Goal: Task Accomplishment & Management: Use online tool/utility

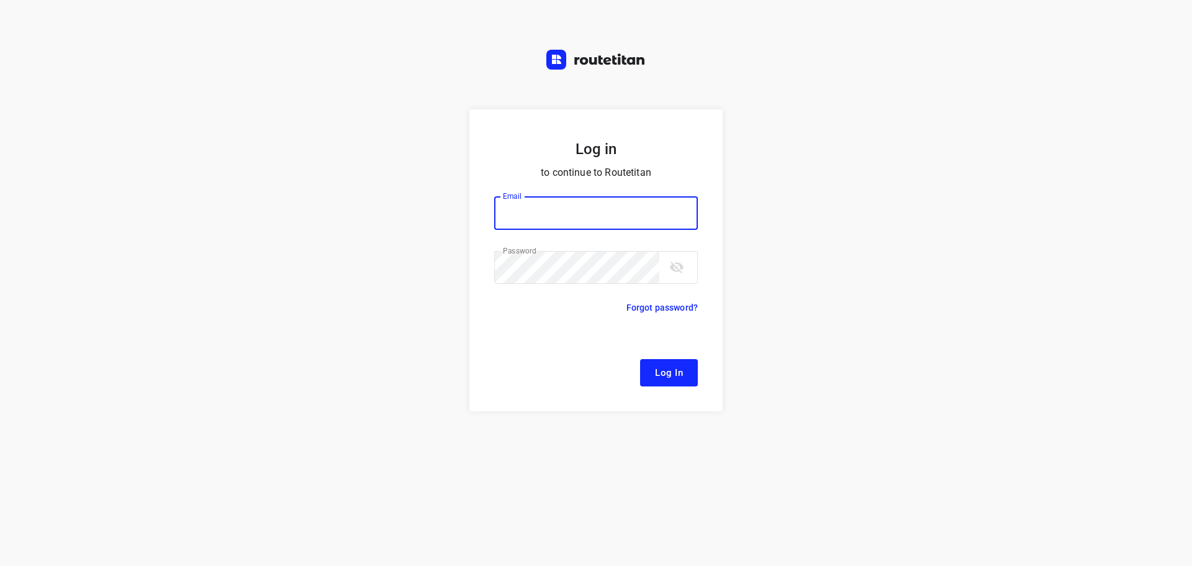
type input "remco@fruitopjewerk.nl"
click at [589, 198] on input "remco@fruitopjewerk.nl" at bounding box center [596, 213] width 204 height 34
click at [646, 361] on button "Log In" at bounding box center [669, 372] width 58 height 27
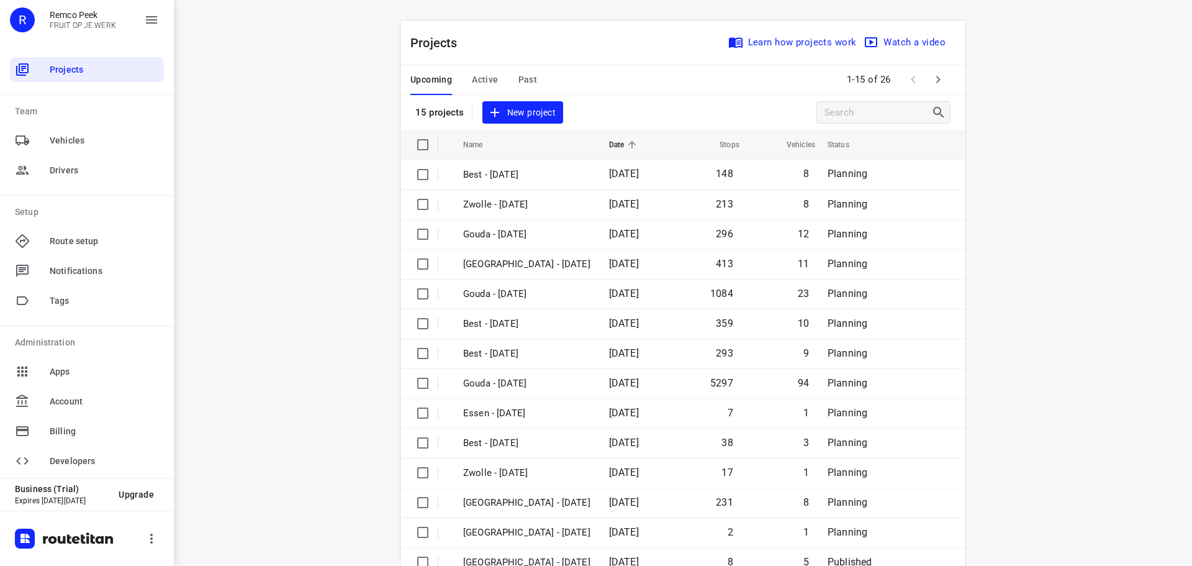
click at [484, 76] on span "Active" at bounding box center [485, 80] width 26 height 16
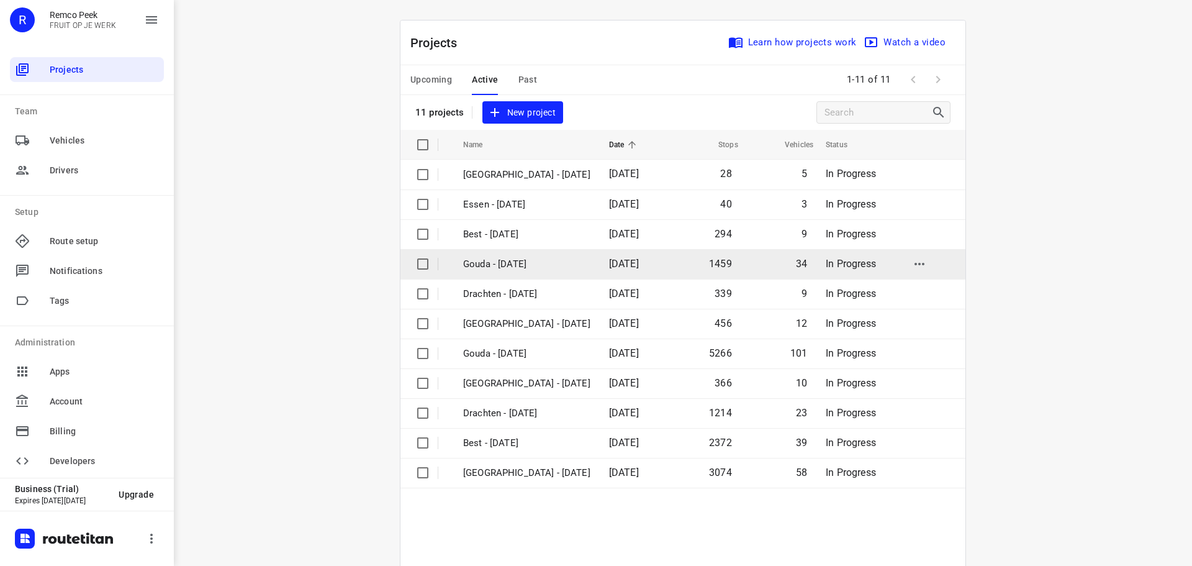
click at [491, 257] on p "Gouda - [DATE]" at bounding box center [526, 264] width 127 height 14
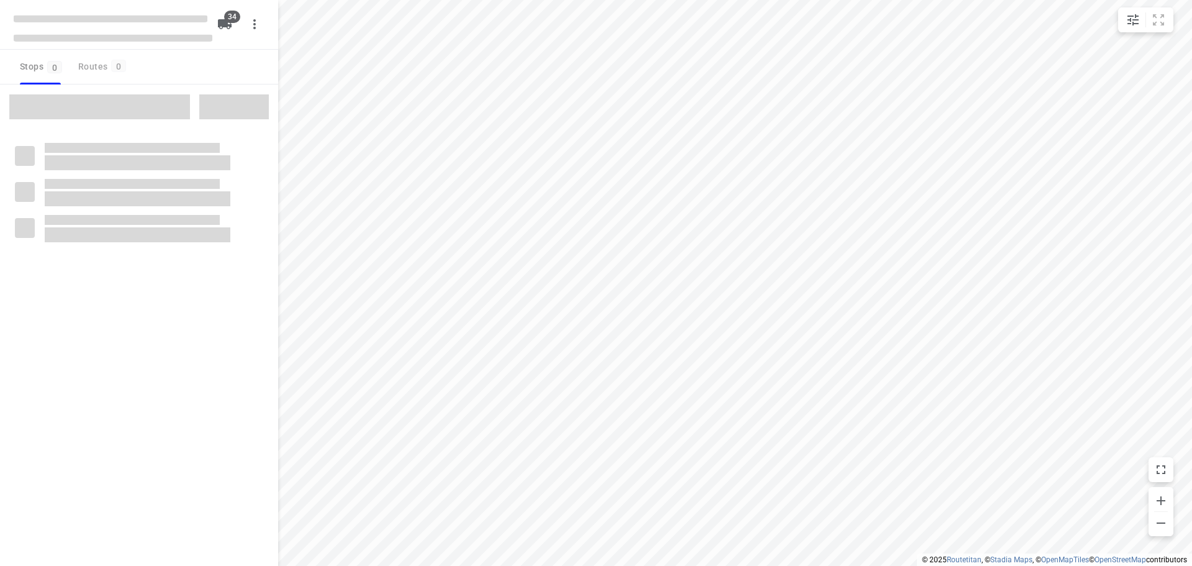
checkbox input "true"
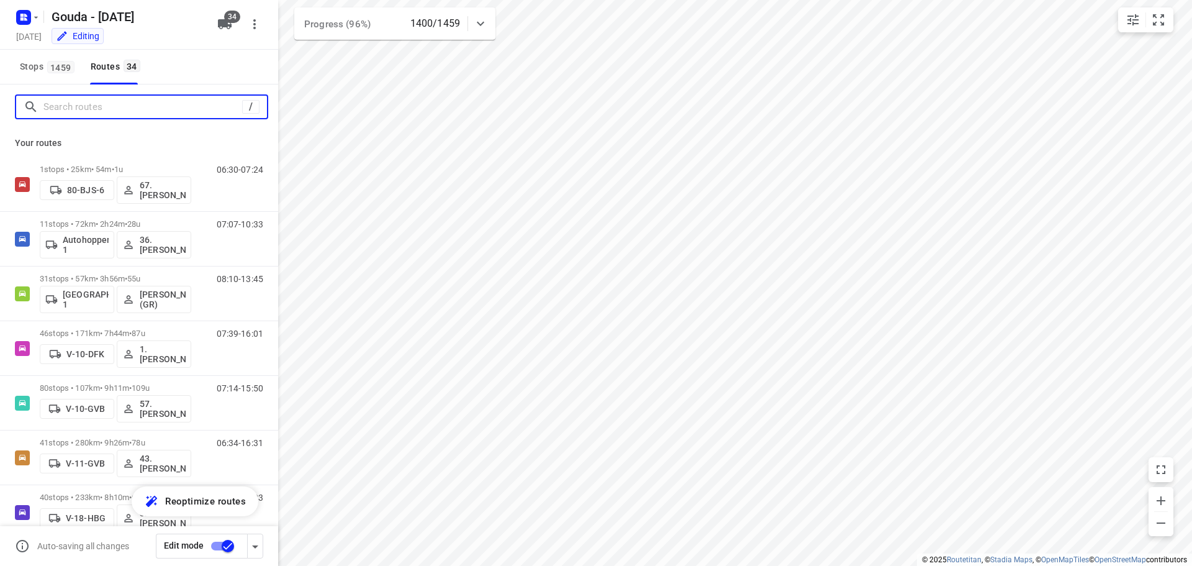
click at [103, 110] on input "Search routes" at bounding box center [142, 107] width 199 height 19
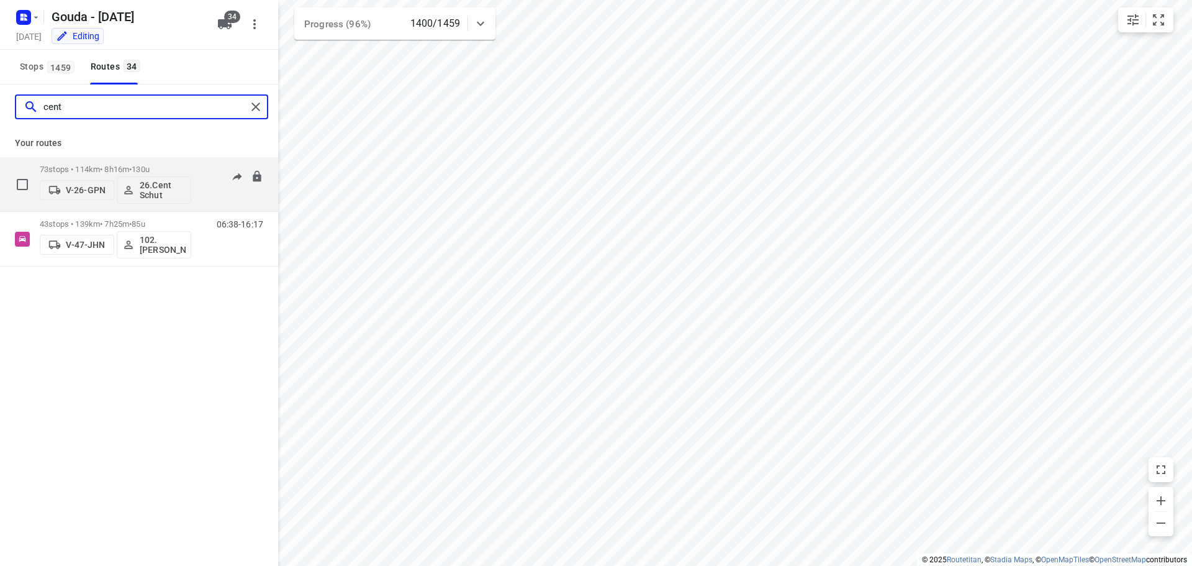
type input "cent"
click at [129, 165] on p "73 stops • 114km • 8h16m • 130u" at bounding box center [116, 169] width 152 height 9
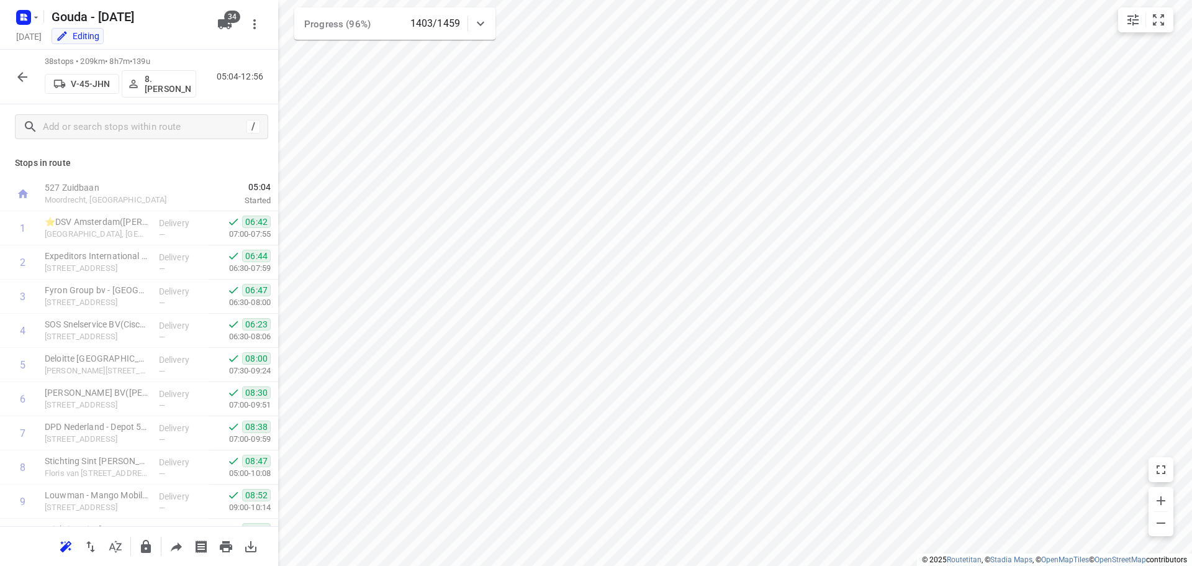
click at [19, 75] on icon "button" at bounding box center [22, 77] width 15 height 15
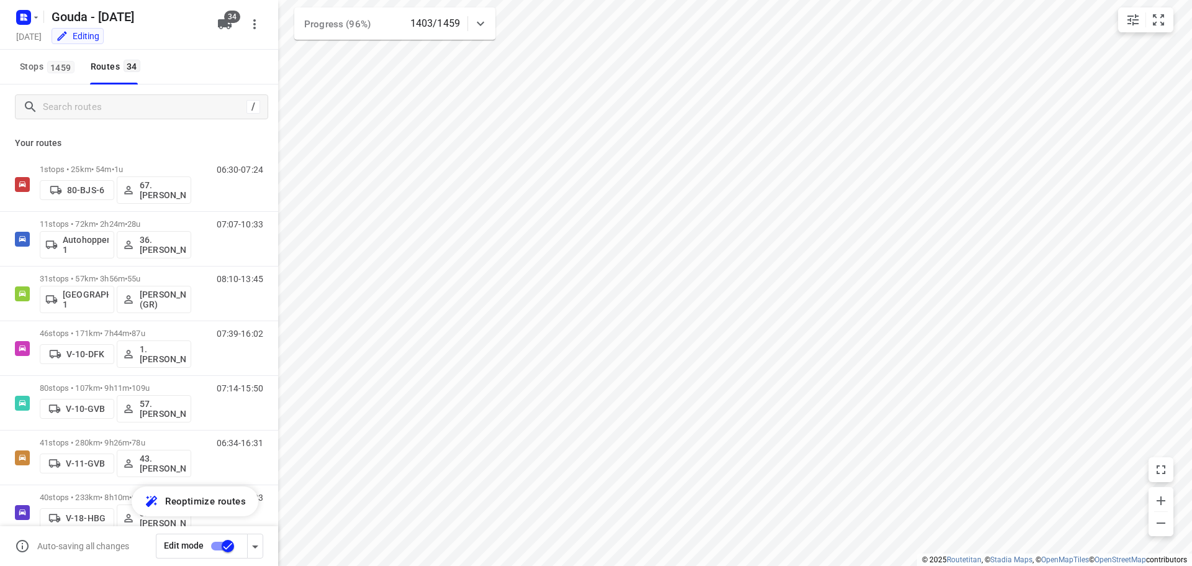
drag, startPoint x: 124, startPoint y: 94, endPoint x: 124, endPoint y: 100, distance: 6.2
click at [124, 95] on div "/" at bounding box center [139, 106] width 278 height 45
drag, startPoint x: 120, startPoint y: 108, endPoint x: 119, endPoint y: 98, distance: 10.0
click at [119, 98] on input "Search routes" at bounding box center [142, 107] width 199 height 19
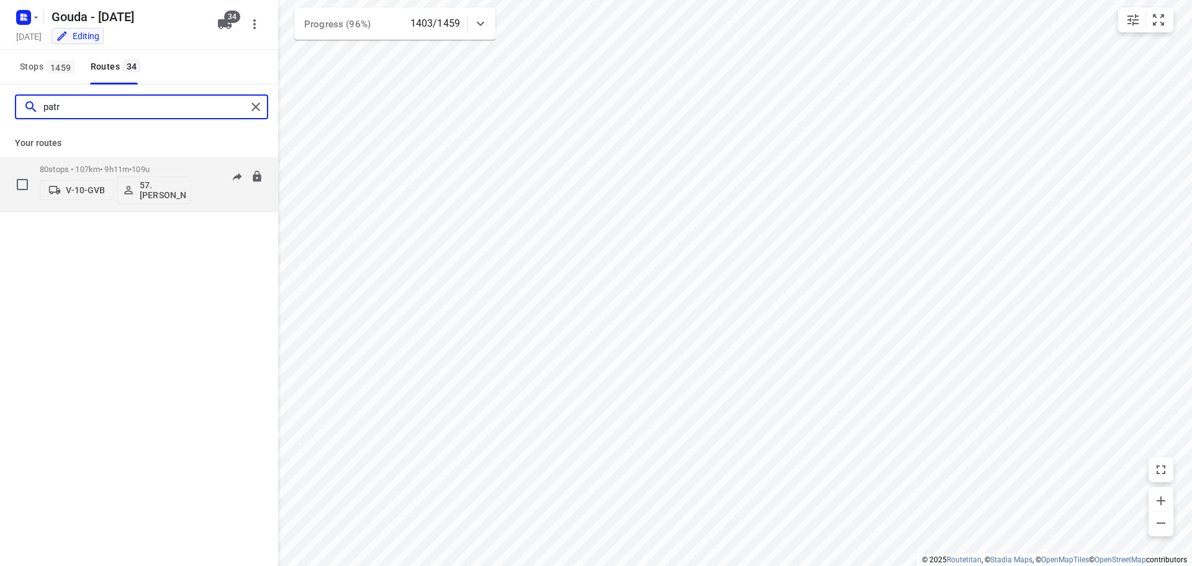
type input "patr"
click at [125, 165] on p "80 stops • 107km • 9h11m • 109u" at bounding box center [116, 169] width 152 height 9
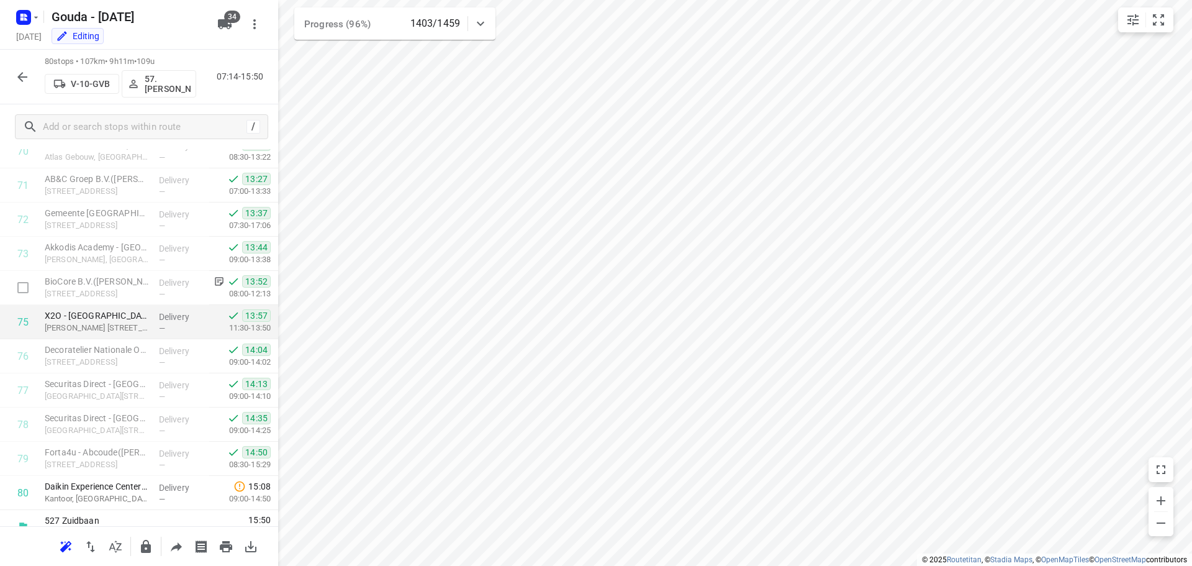
scroll to position [2452, 0]
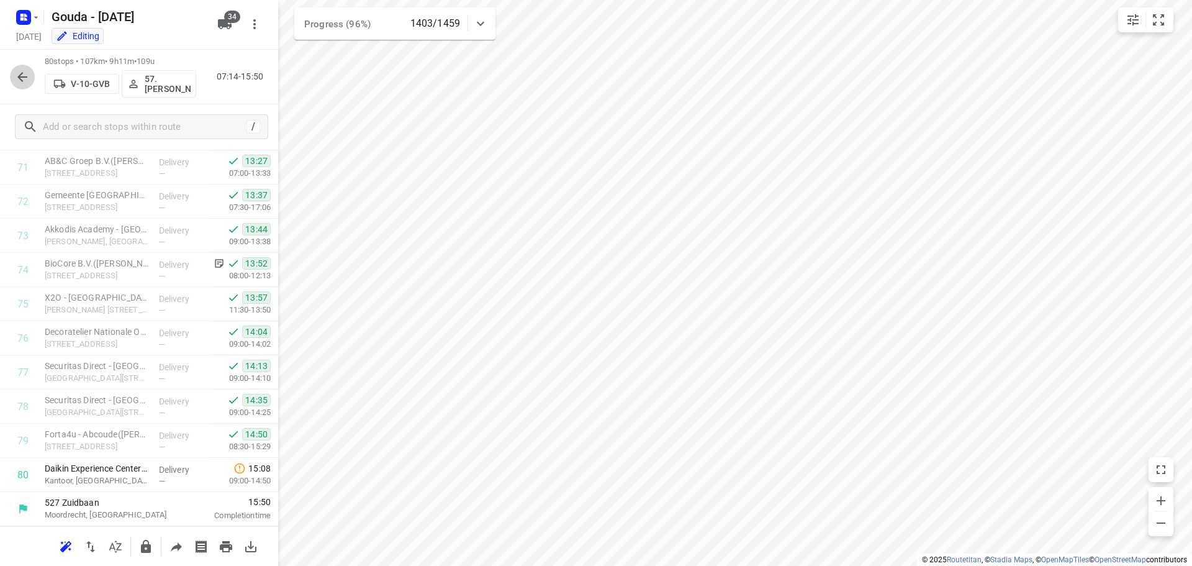
click at [16, 76] on icon "button" at bounding box center [22, 77] width 15 height 15
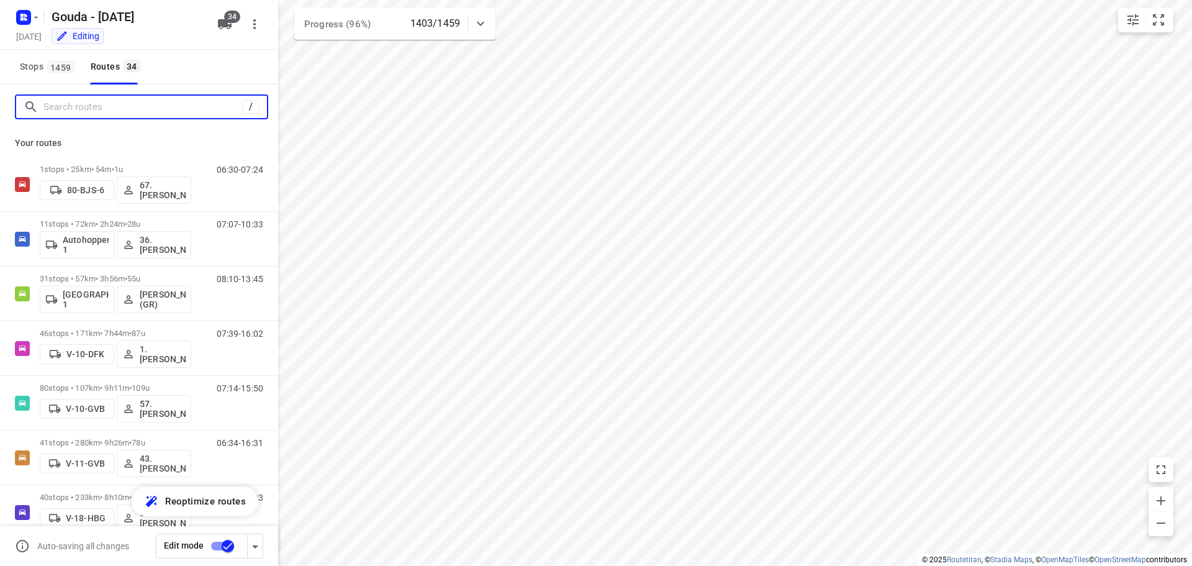
click at [103, 114] on input "Search routes" at bounding box center [142, 107] width 199 height 19
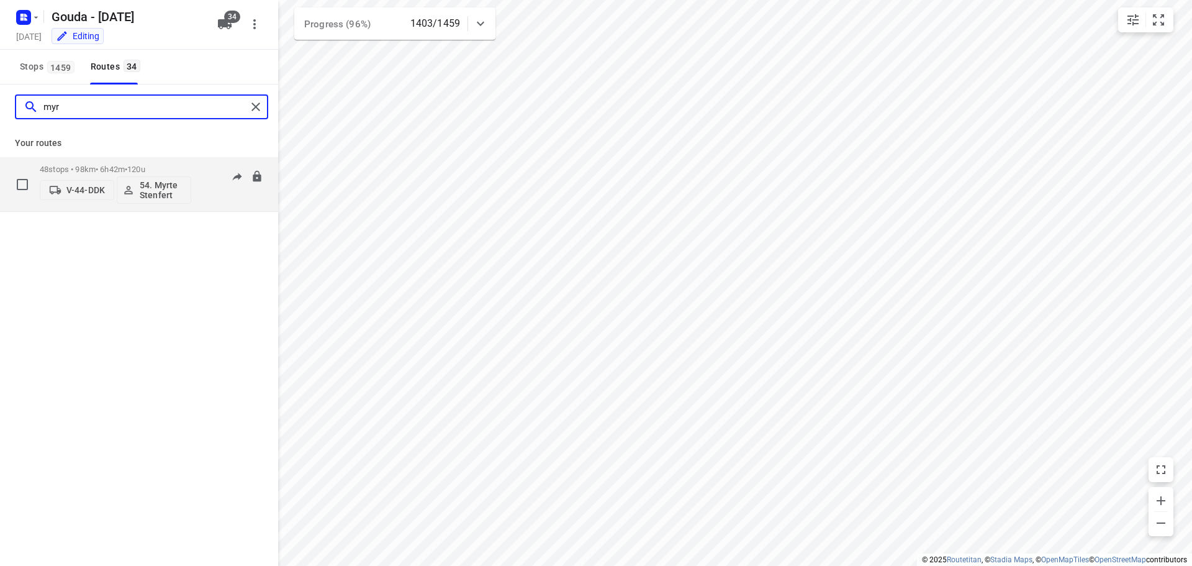
type input "myr"
click at [116, 161] on div "48 stops • 98km • 6h42m • 120u V-44-DDK 54. Myrte Stenfert" at bounding box center [116, 184] width 152 height 52
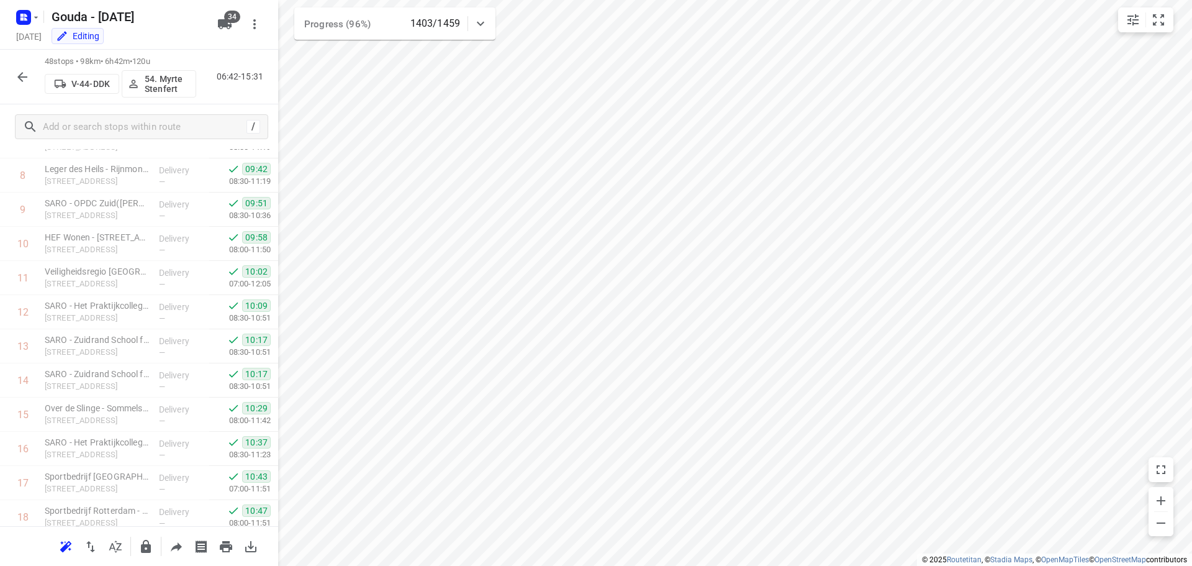
scroll to position [1359, 0]
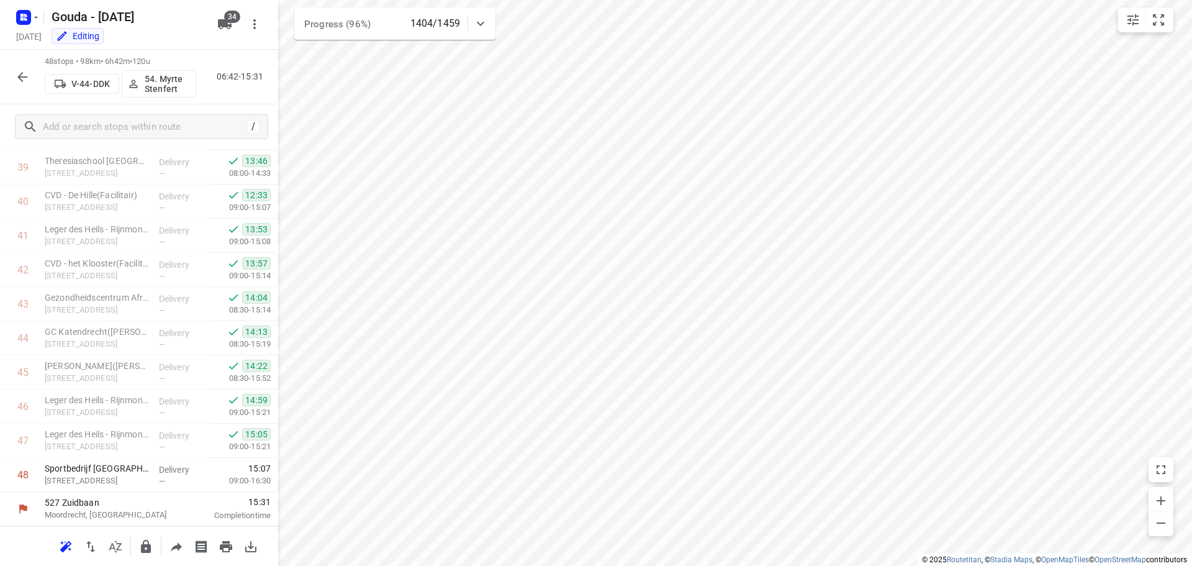
click at [25, 81] on icon "button" at bounding box center [22, 77] width 15 height 15
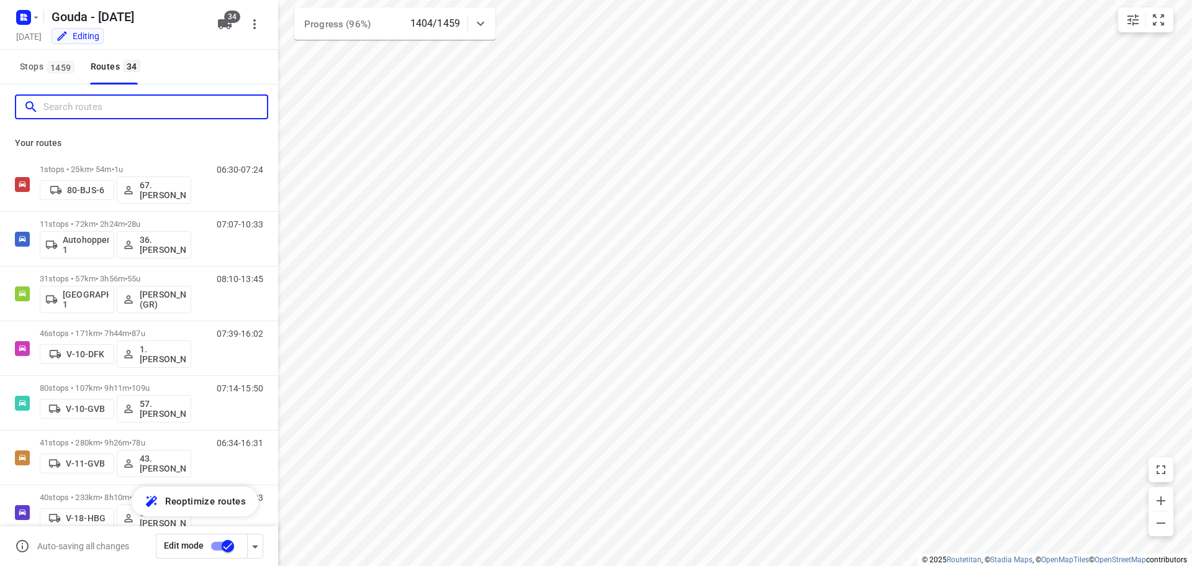
click at [91, 108] on input "Search routes" at bounding box center [155, 107] width 224 height 19
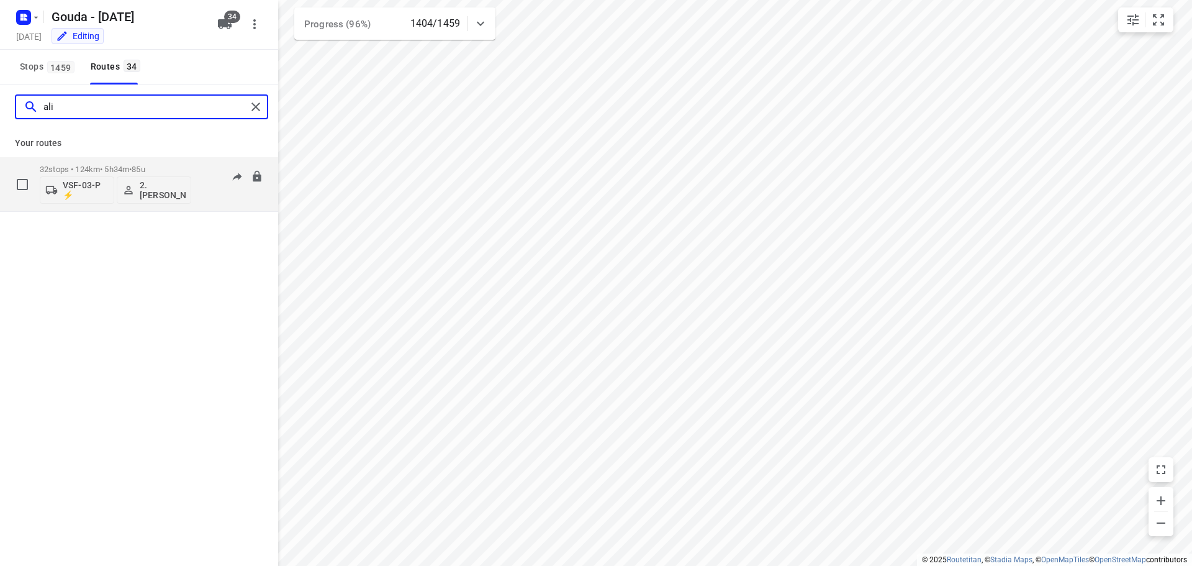
type input "ali"
click at [117, 163] on div "32 stops • 124km • 5h34m • 85u VSF-03-P ⚡ 2. Ali Hasanzadah" at bounding box center [116, 184] width 152 height 52
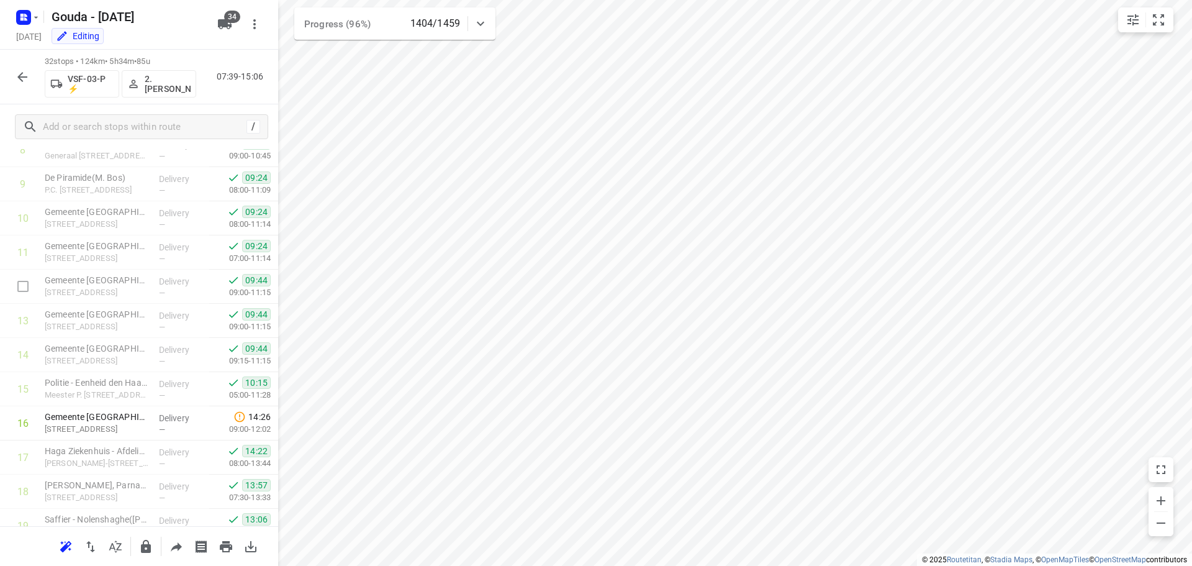
scroll to position [316, 0]
click at [17, 75] on icon "button" at bounding box center [22, 77] width 15 height 15
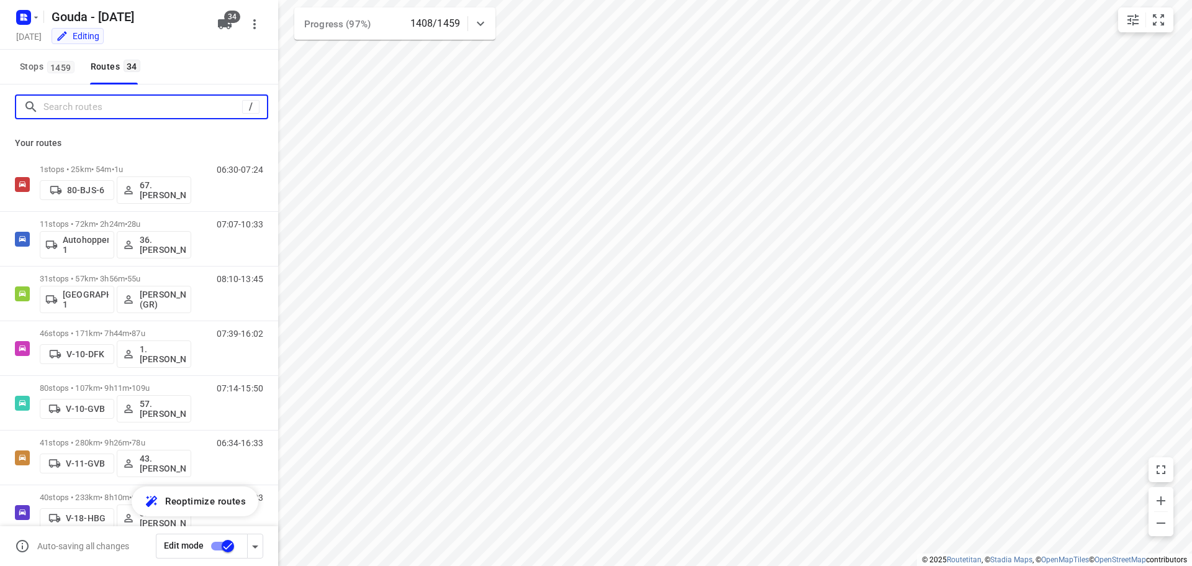
click at [77, 112] on input "Search routes" at bounding box center [142, 107] width 199 height 19
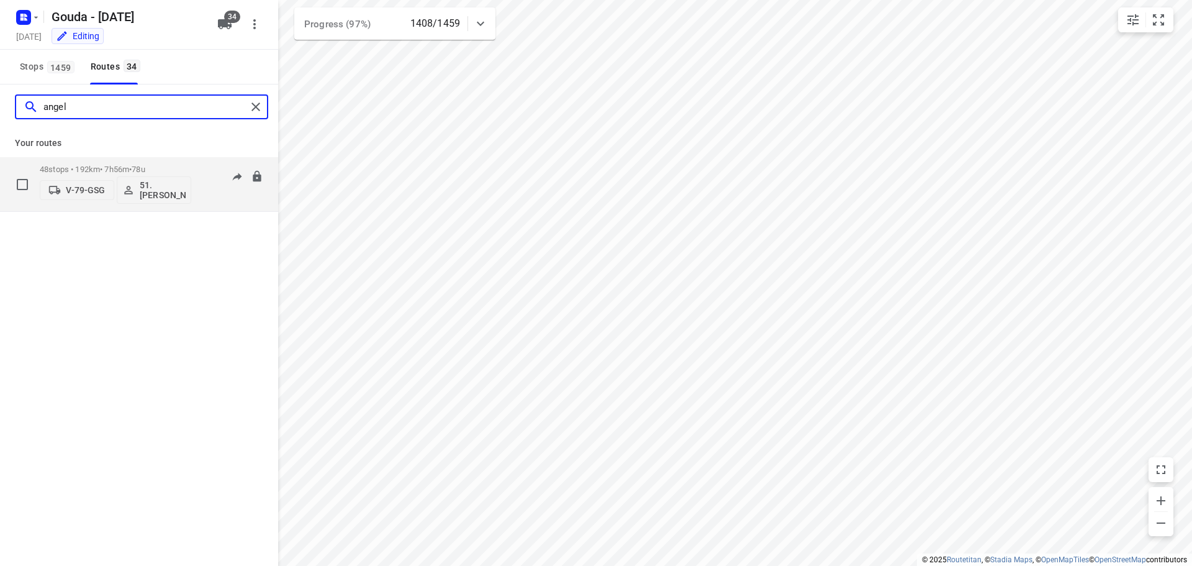
type input "angel"
click at [132, 164] on div "48 stops • 192km • 7h56m • 78u V-79-GSG 51.Angelique Langerak" at bounding box center [116, 184] width 152 height 52
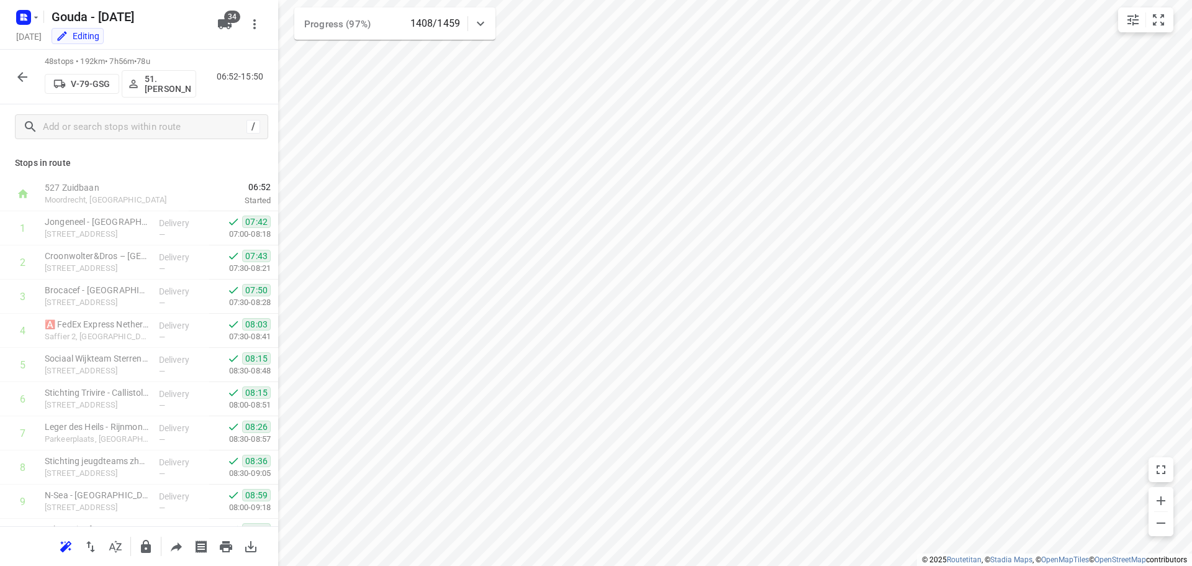
scroll to position [1359, 0]
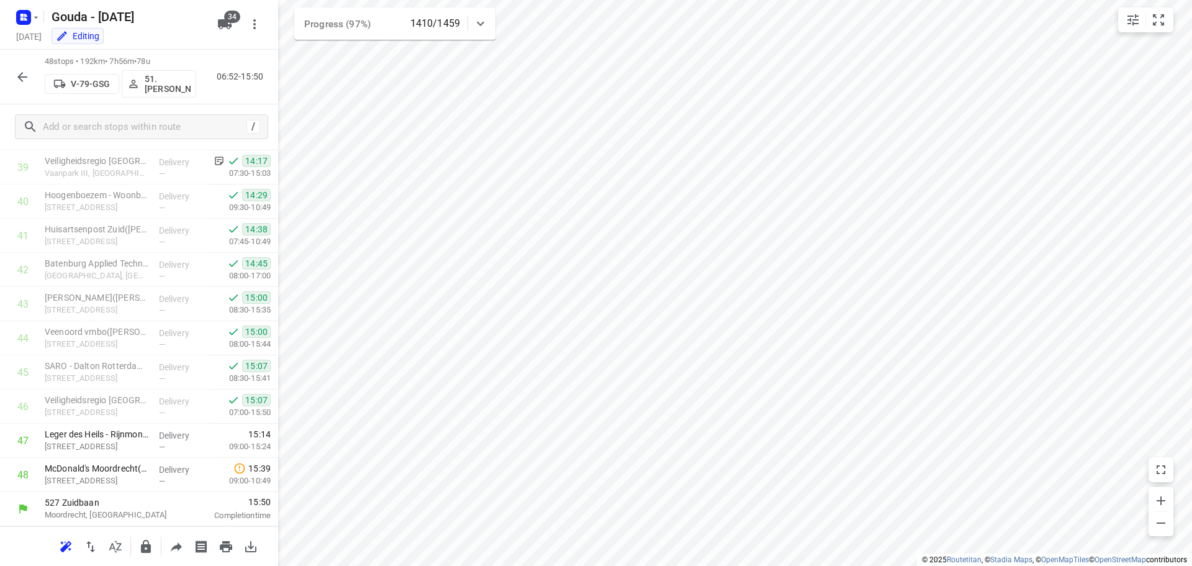
click at [27, 79] on icon "button" at bounding box center [22, 77] width 15 height 15
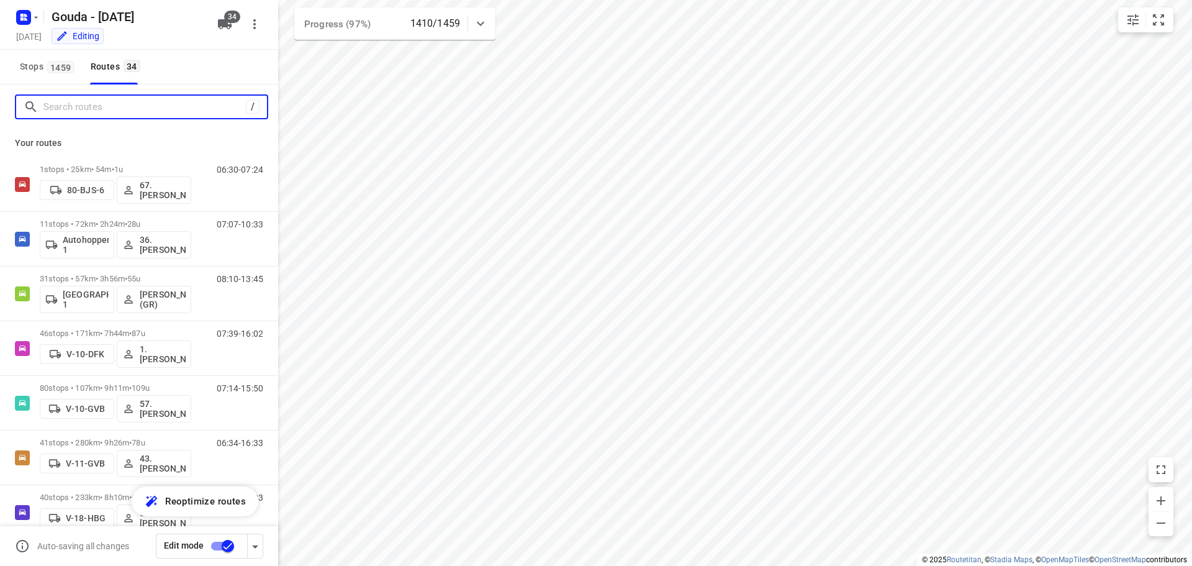
click at [73, 106] on input "Search routes" at bounding box center [144, 107] width 202 height 19
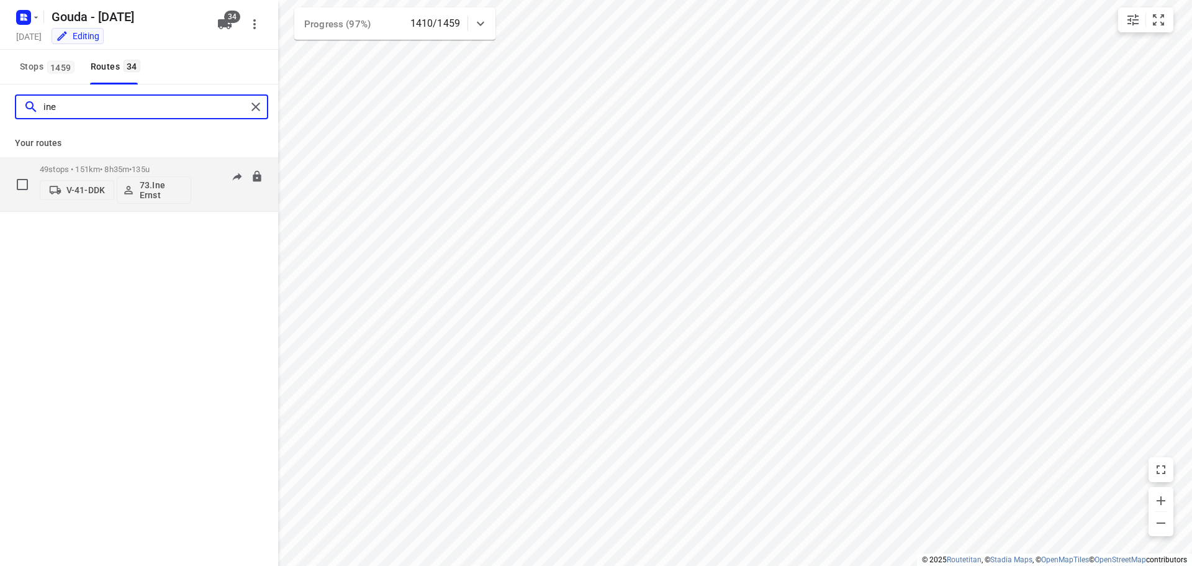
type input "ine"
click at [104, 168] on p "49 stops • 151km • 8h35m • 135u" at bounding box center [116, 169] width 152 height 9
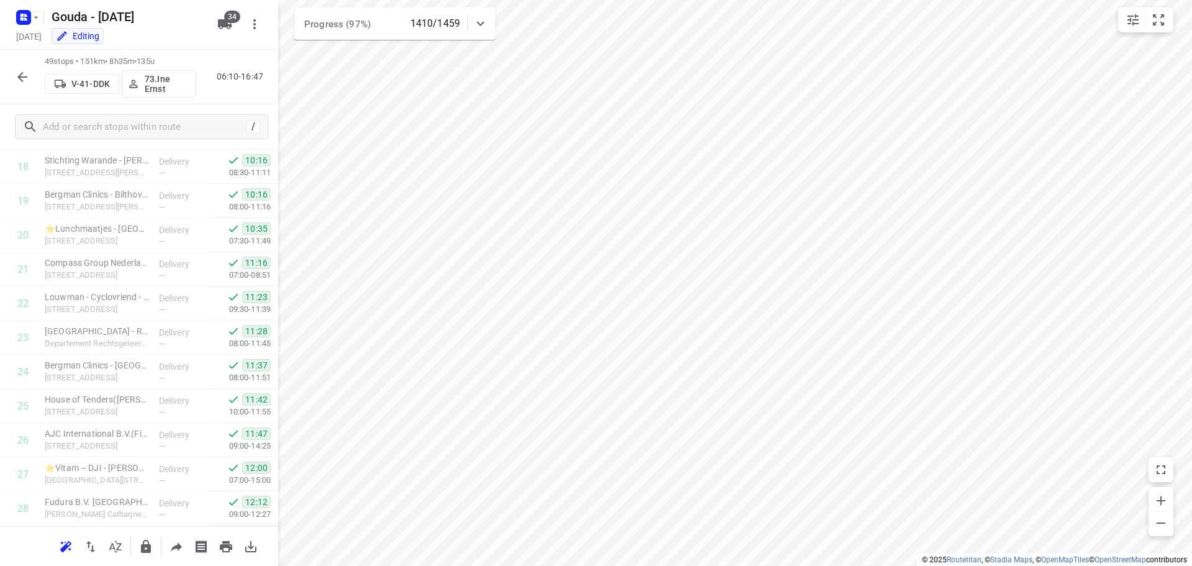
scroll to position [1393, 0]
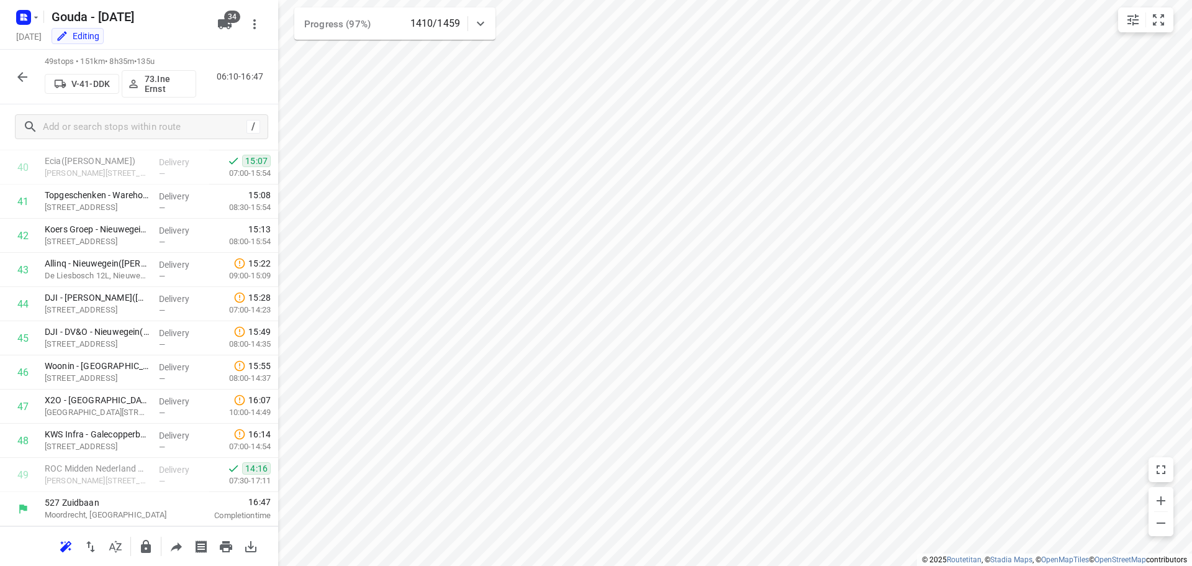
click at [17, 84] on icon "button" at bounding box center [22, 77] width 15 height 15
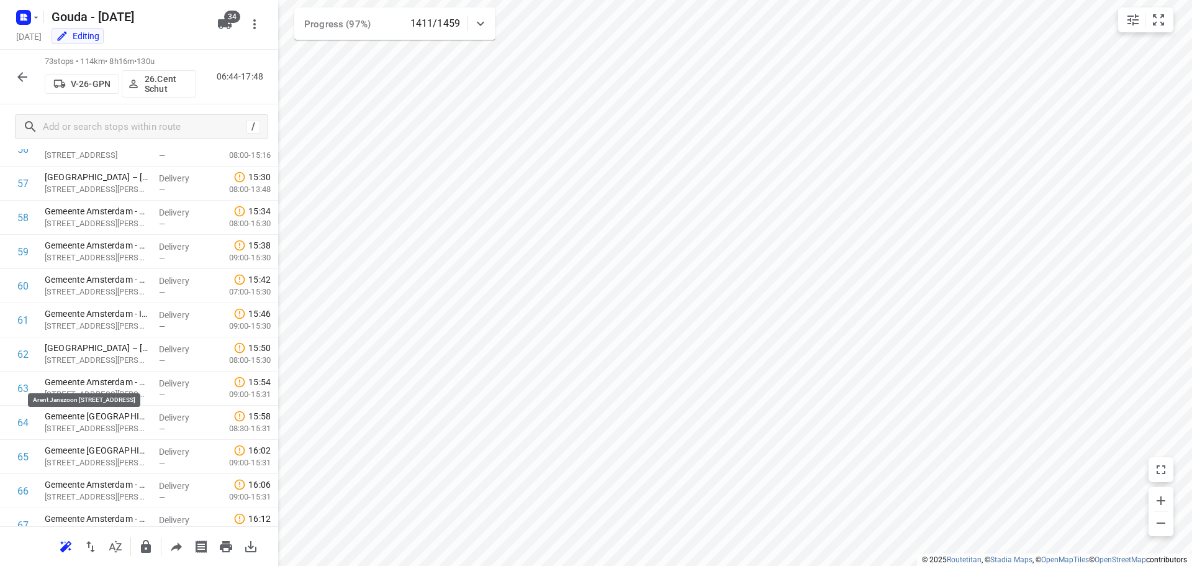
scroll to position [2213, 0]
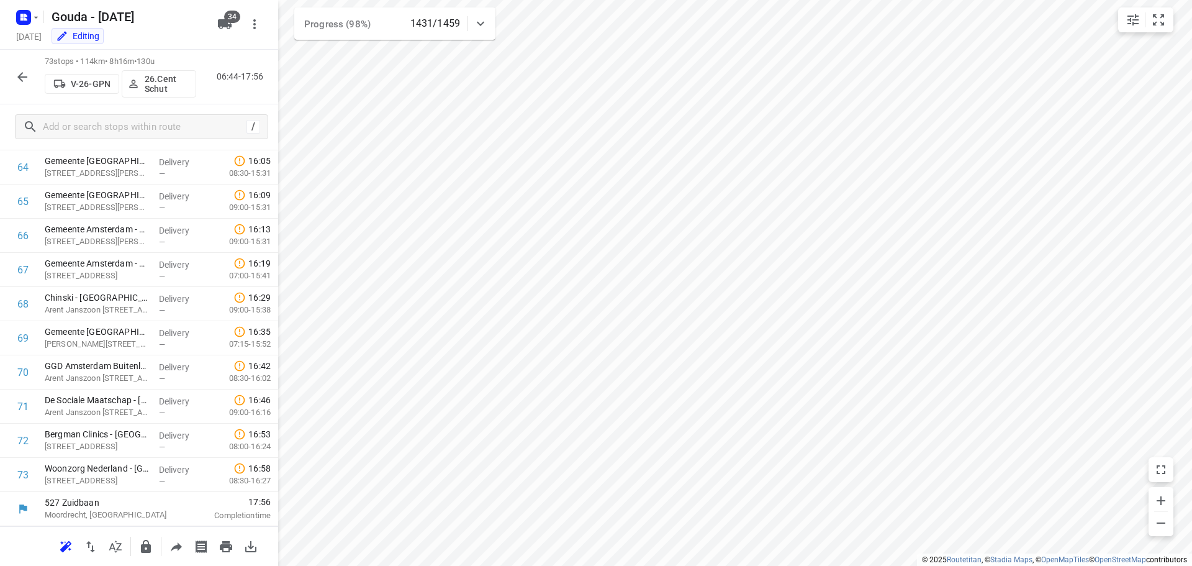
click at [17, 73] on icon "button" at bounding box center [22, 77] width 15 height 15
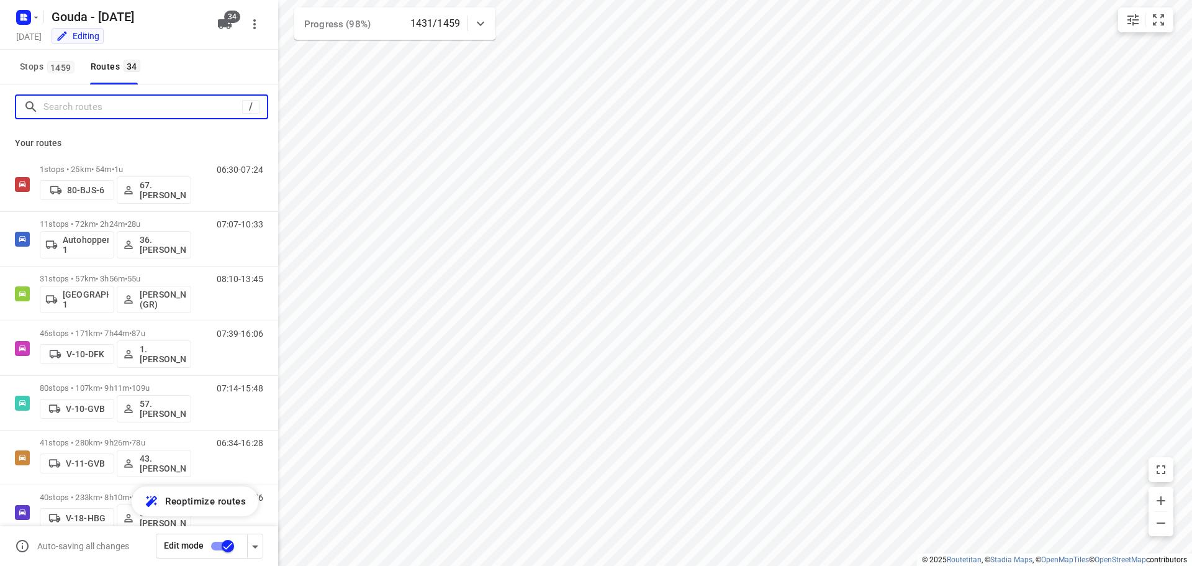
click at [103, 99] on input "Search routes" at bounding box center [142, 107] width 199 height 19
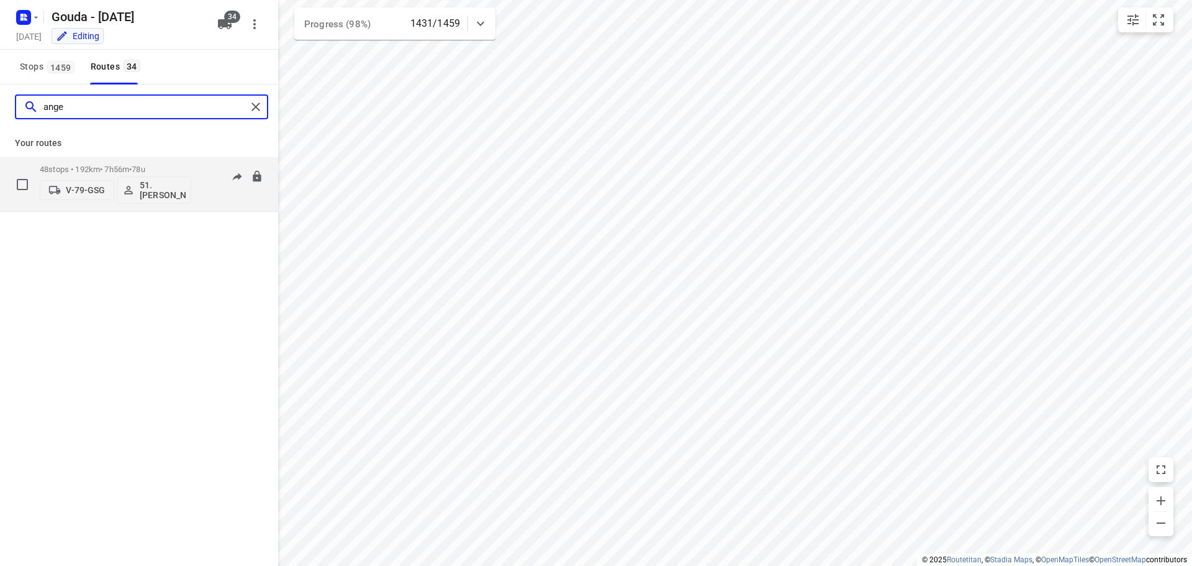
type input "ange"
click at [119, 173] on p "48 stops • 192km • 7h56m • 78u" at bounding box center [116, 169] width 152 height 9
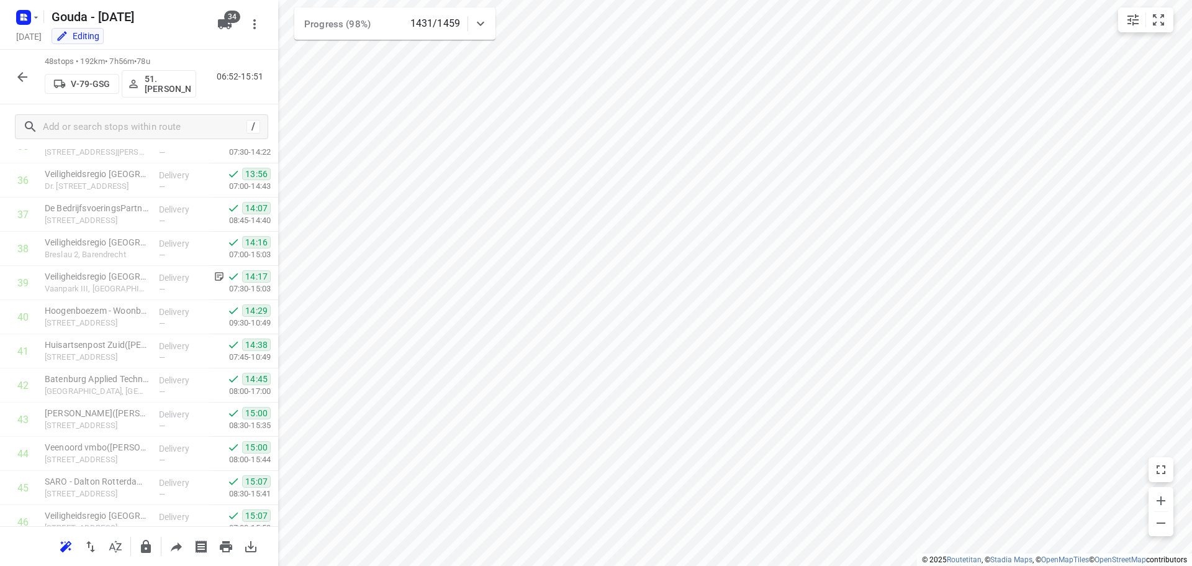
scroll to position [1359, 0]
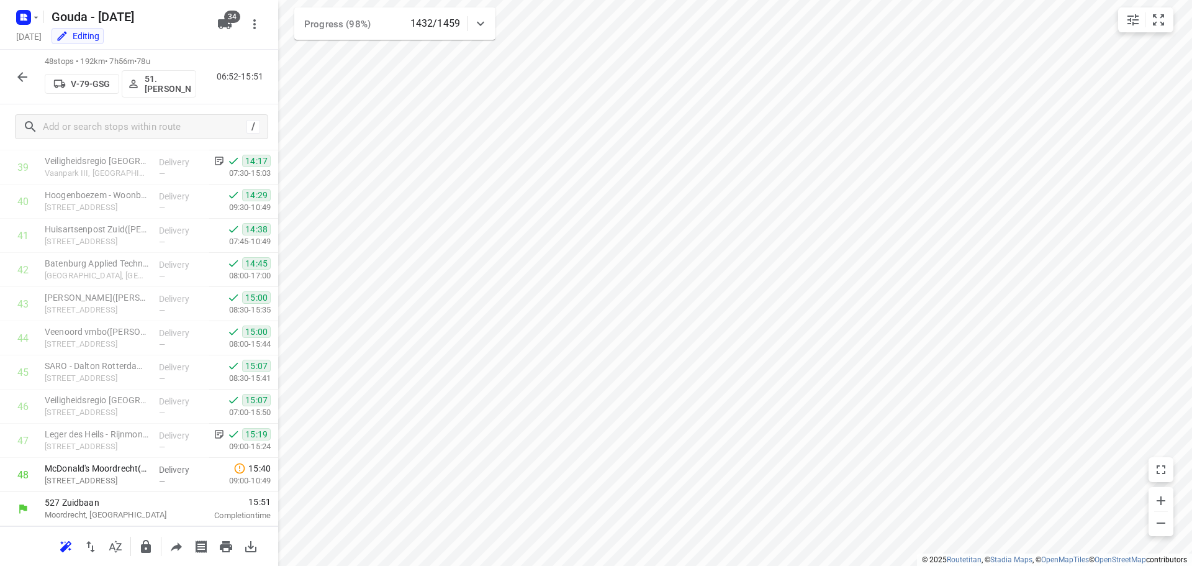
click at [16, 78] on button "button" at bounding box center [22, 77] width 25 height 25
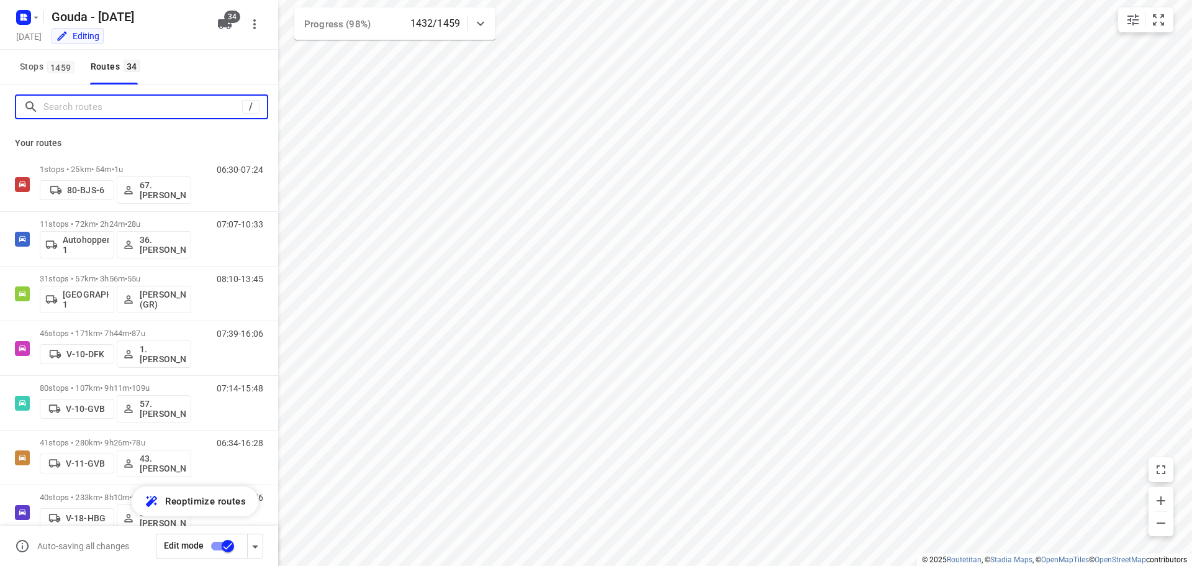
click at [112, 104] on input "Search routes" at bounding box center [142, 107] width 199 height 19
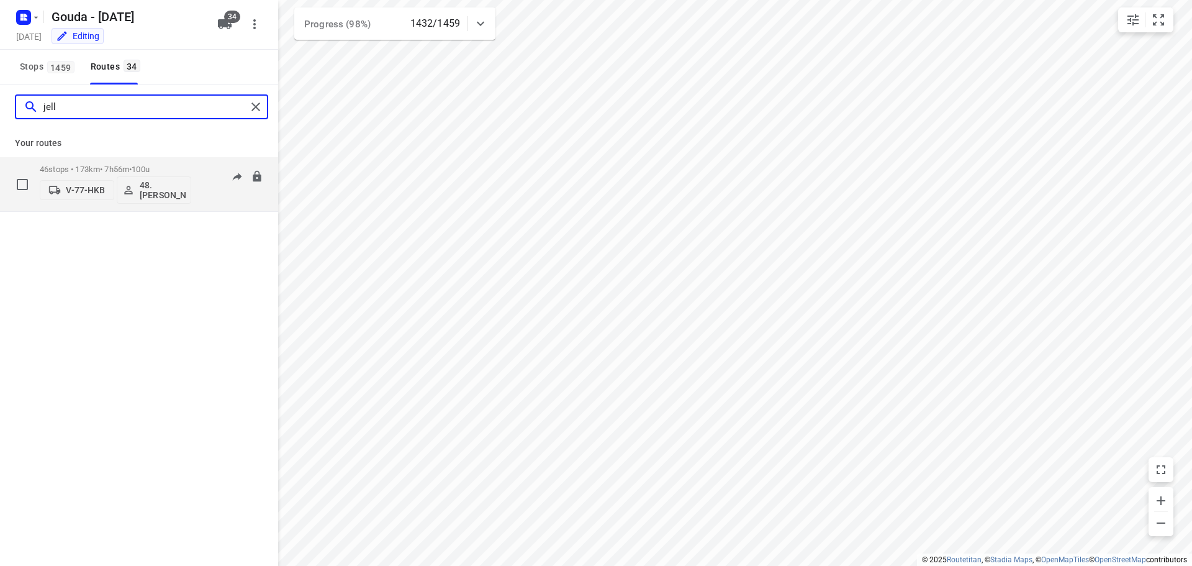
type input "jell"
click at [111, 161] on div "46 stops • 173km • 7h56m • 100u V-77-HKB 48.Jelle Alderden" at bounding box center [116, 184] width 152 height 52
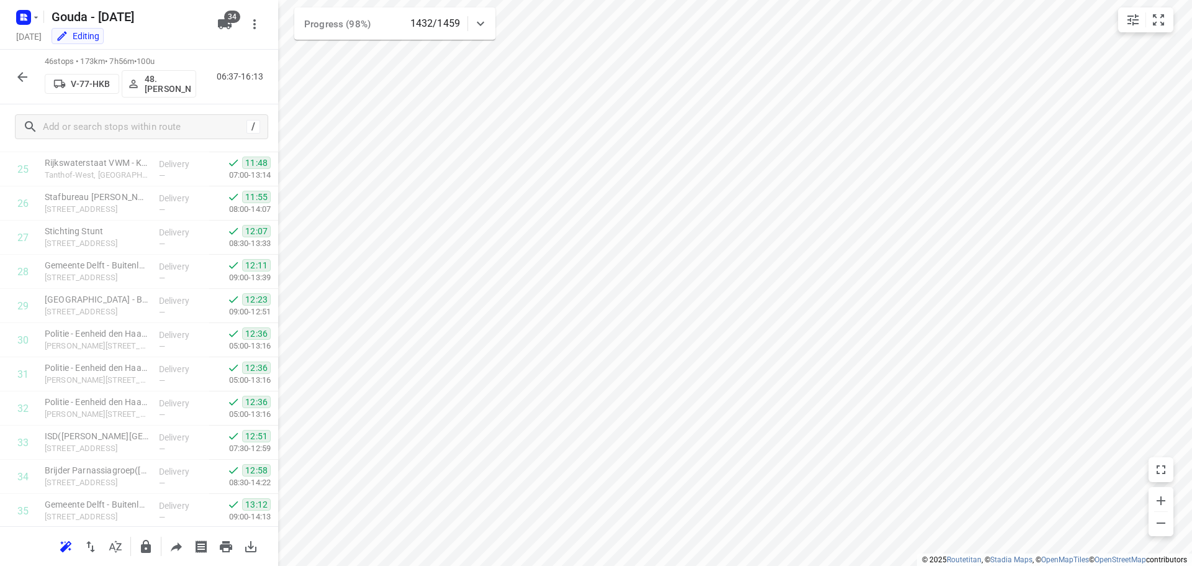
scroll to position [1291, 0]
click at [10, 72] on div at bounding box center [22, 77] width 25 height 25
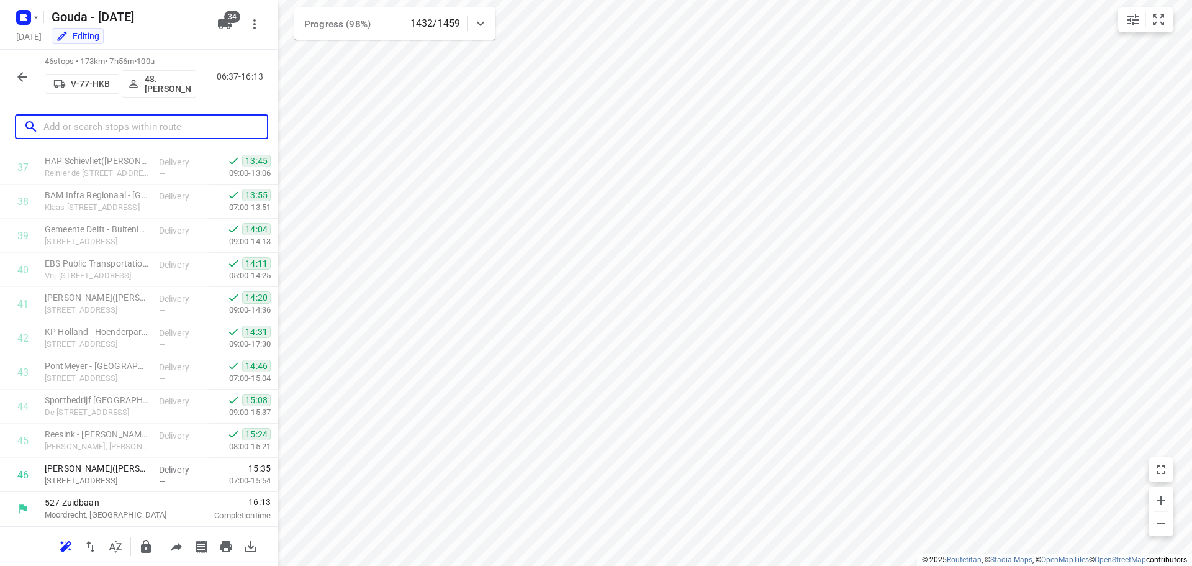
click at [93, 118] on input "text" at bounding box center [155, 126] width 224 height 19
click at [29, 75] on button "button" at bounding box center [22, 77] width 25 height 25
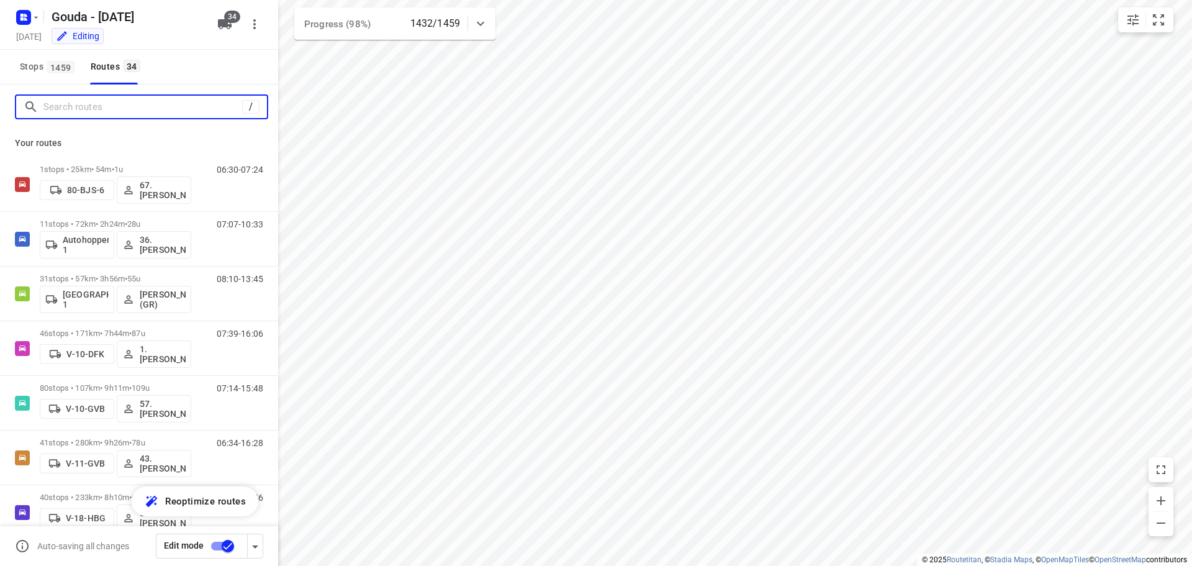
click at [82, 100] on input "Search routes" at bounding box center [142, 107] width 199 height 19
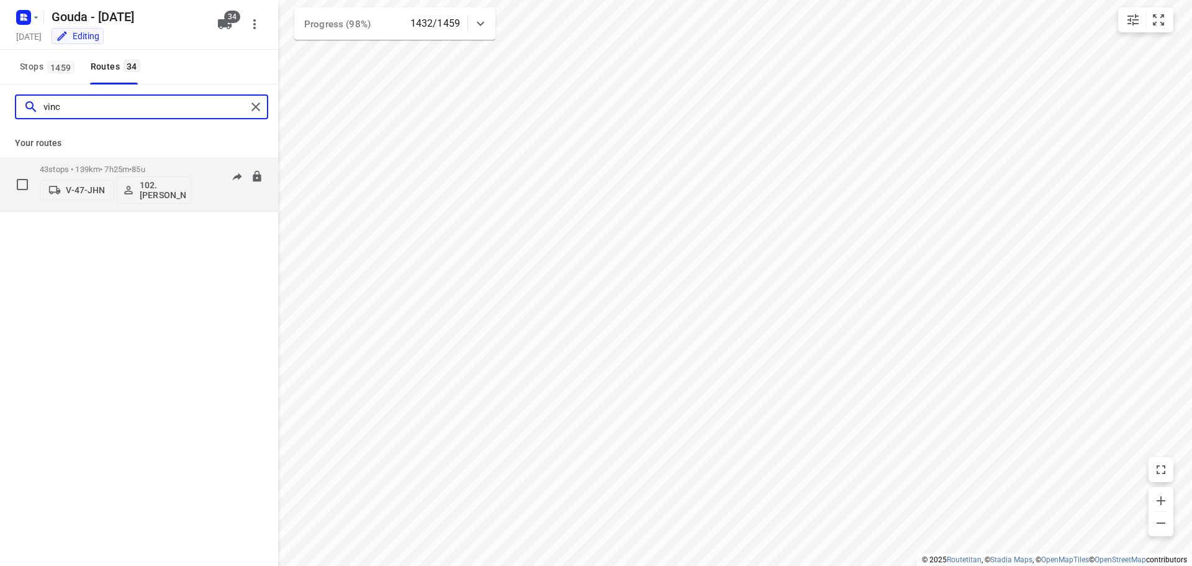
type input "vinc"
click at [106, 165] on p "43 stops • 139km • 7h25m • 85u" at bounding box center [116, 169] width 152 height 9
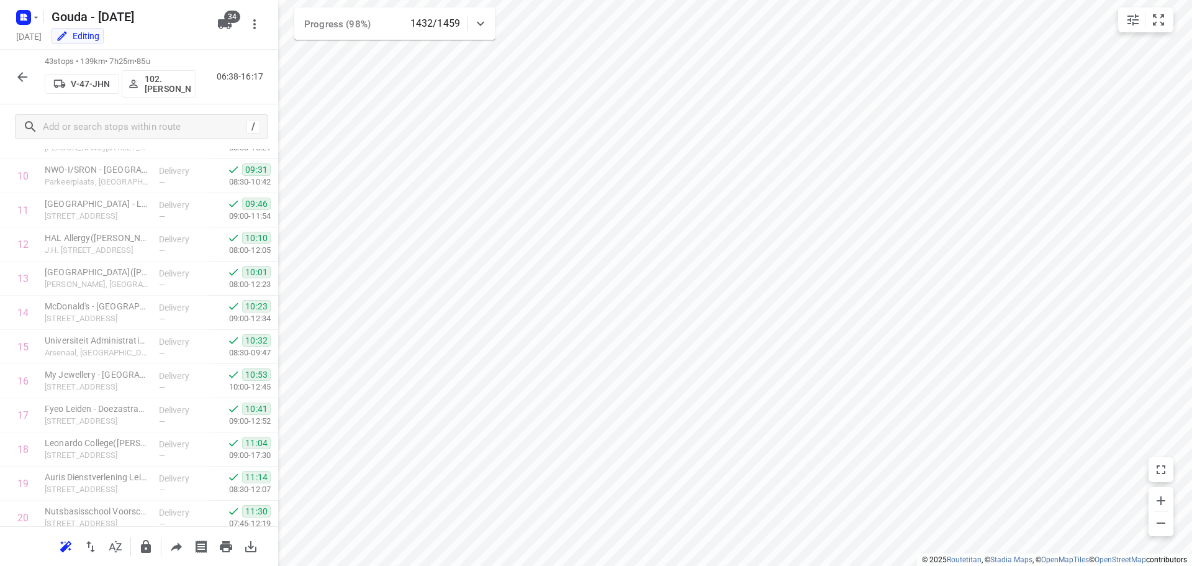
scroll to position [1188, 0]
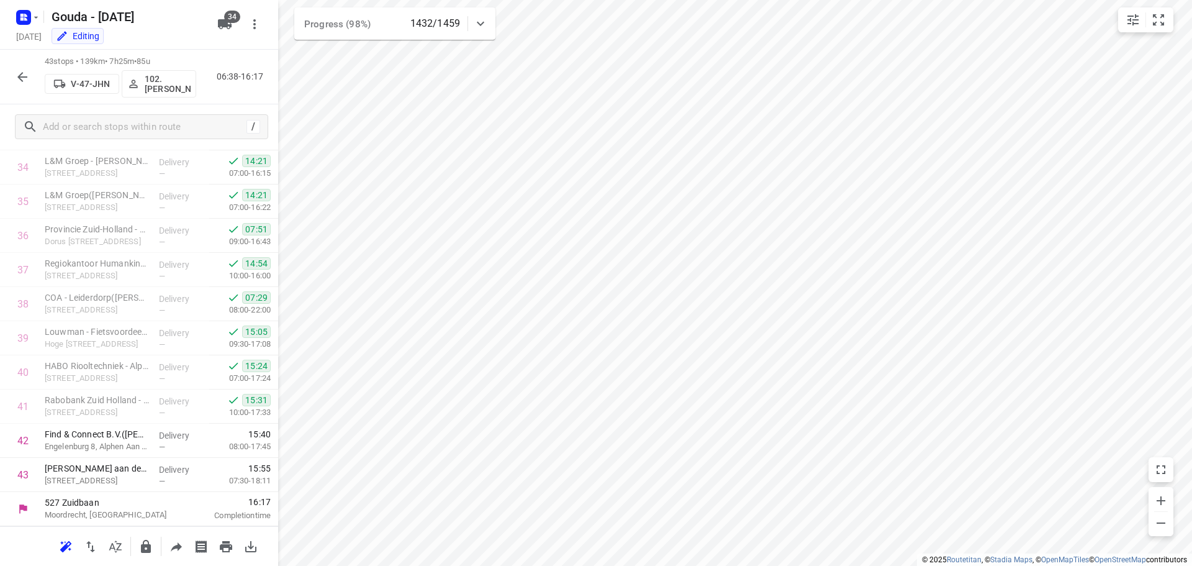
click at [25, 75] on icon "button" at bounding box center [22, 77] width 15 height 15
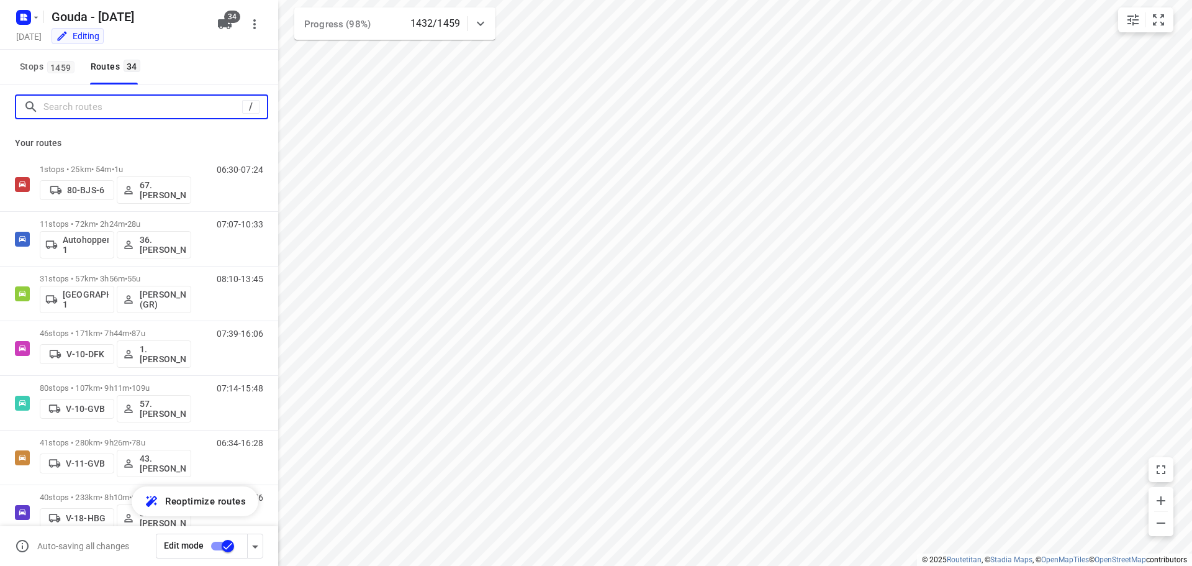
click at [114, 110] on input "Search routes" at bounding box center [142, 107] width 199 height 19
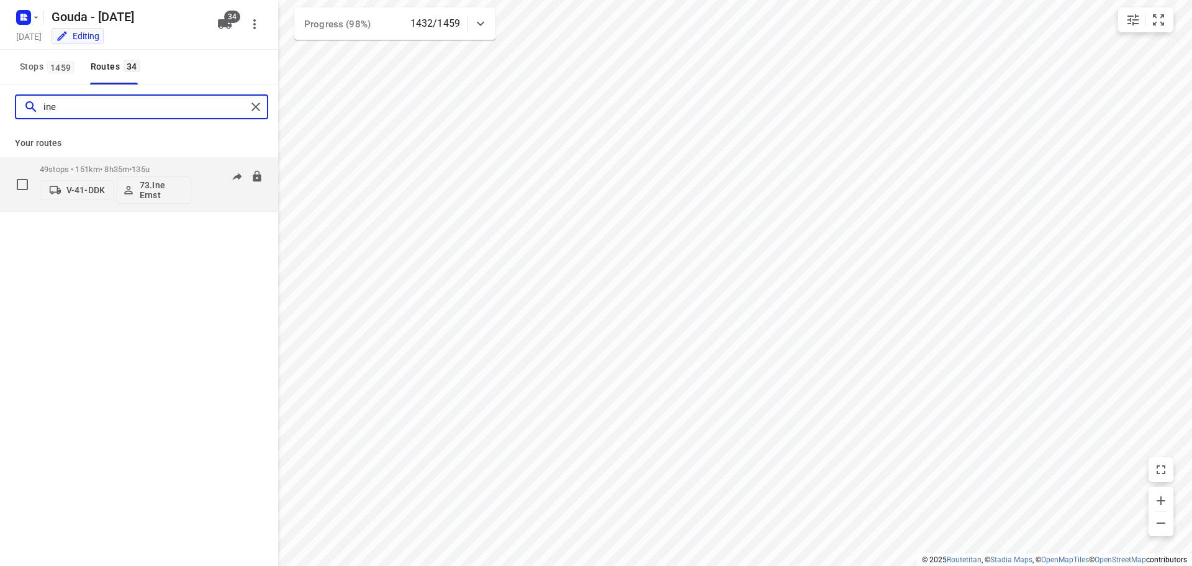
type input "ine"
click at [106, 166] on p "49 stops • 151km • 8h35m • 135u" at bounding box center [116, 169] width 152 height 9
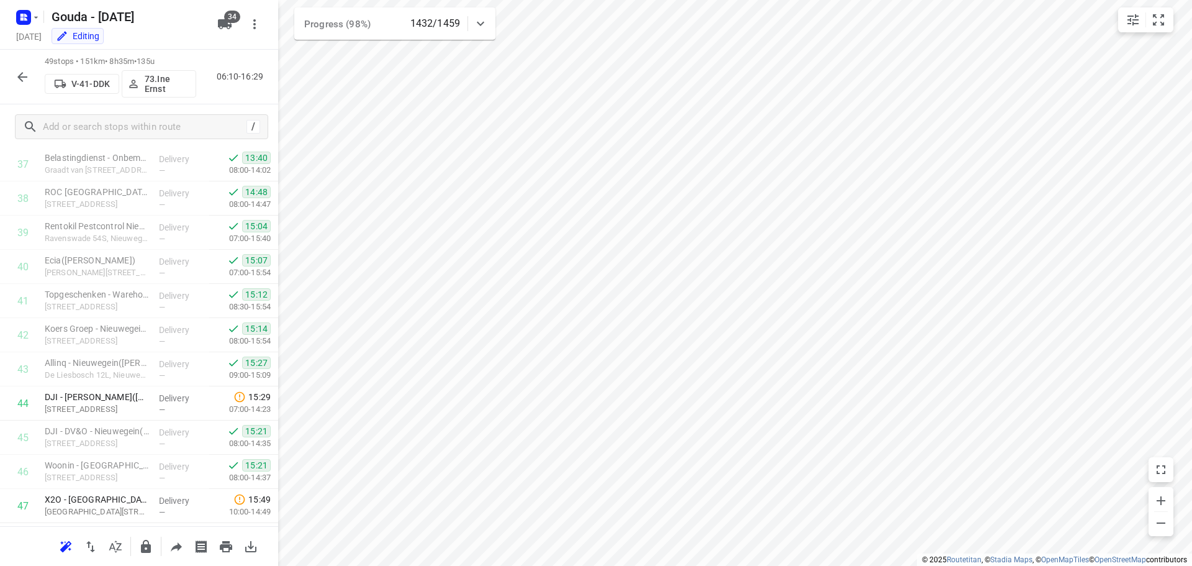
scroll to position [1393, 0]
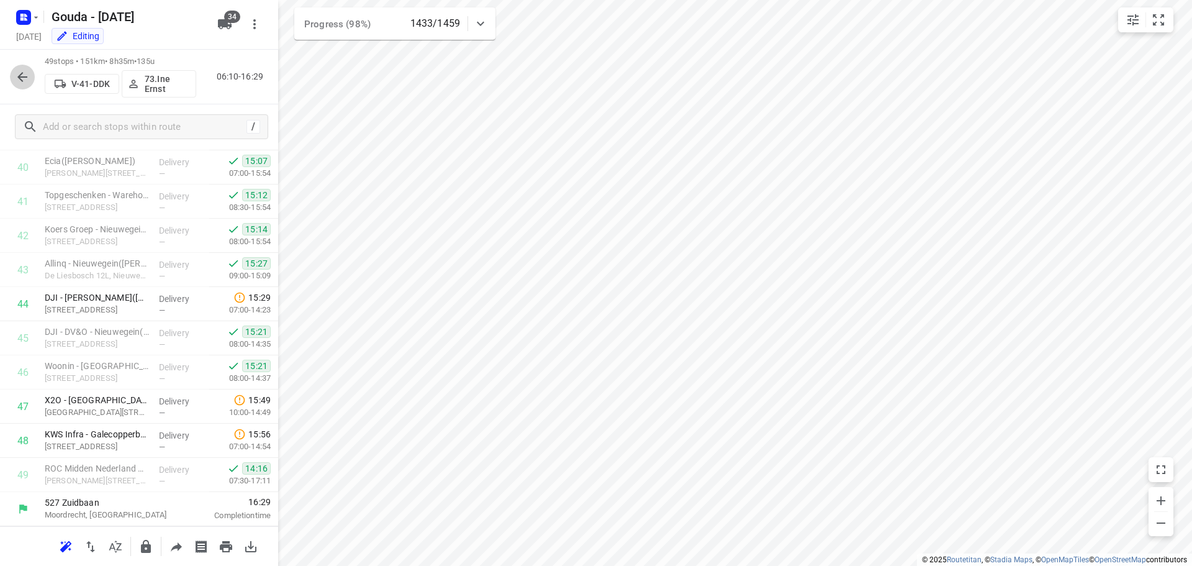
click at [20, 70] on icon "button" at bounding box center [22, 77] width 15 height 15
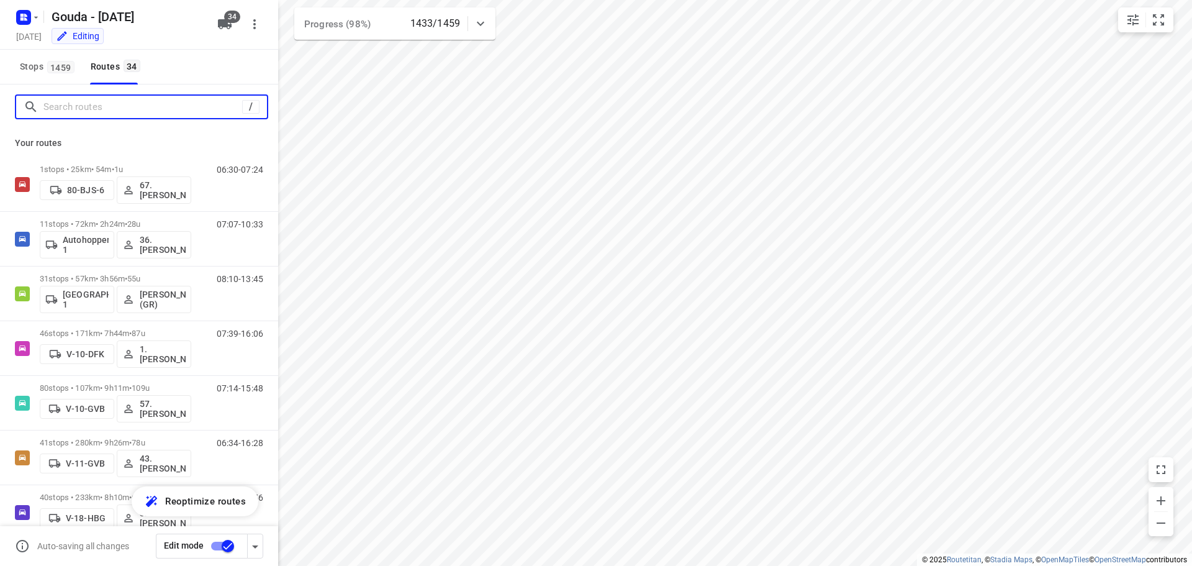
click at [102, 116] on input "Search routes" at bounding box center [142, 107] width 199 height 19
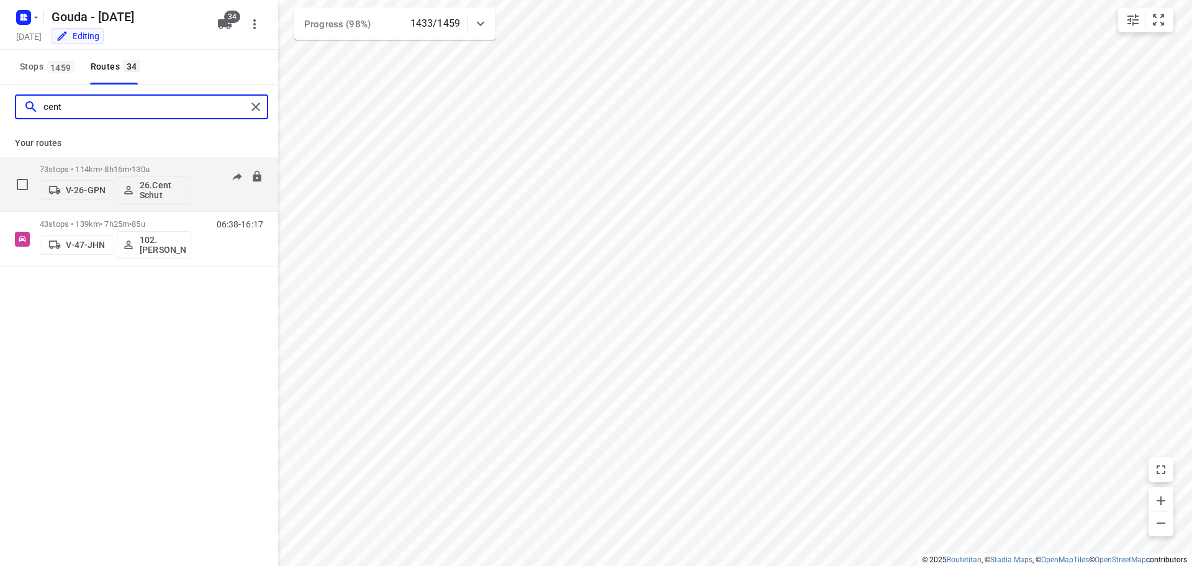
type input "cent"
click at [103, 164] on div "73 stops • 114km • 8h16m • 130u V-26-GPN 26.Cent Schut" at bounding box center [116, 184] width 152 height 52
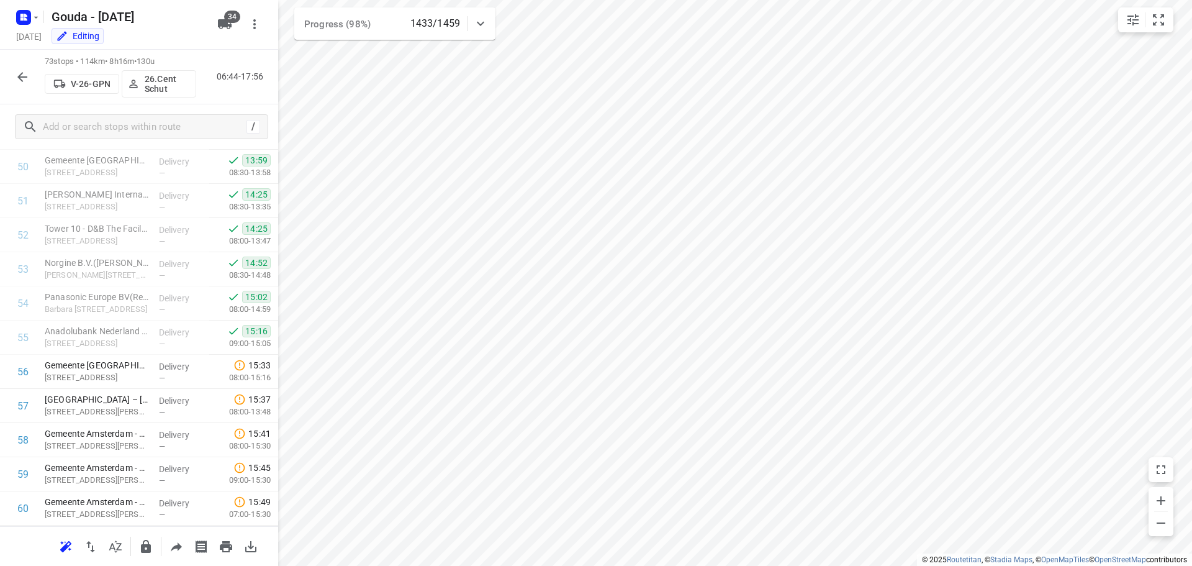
scroll to position [1801, 0]
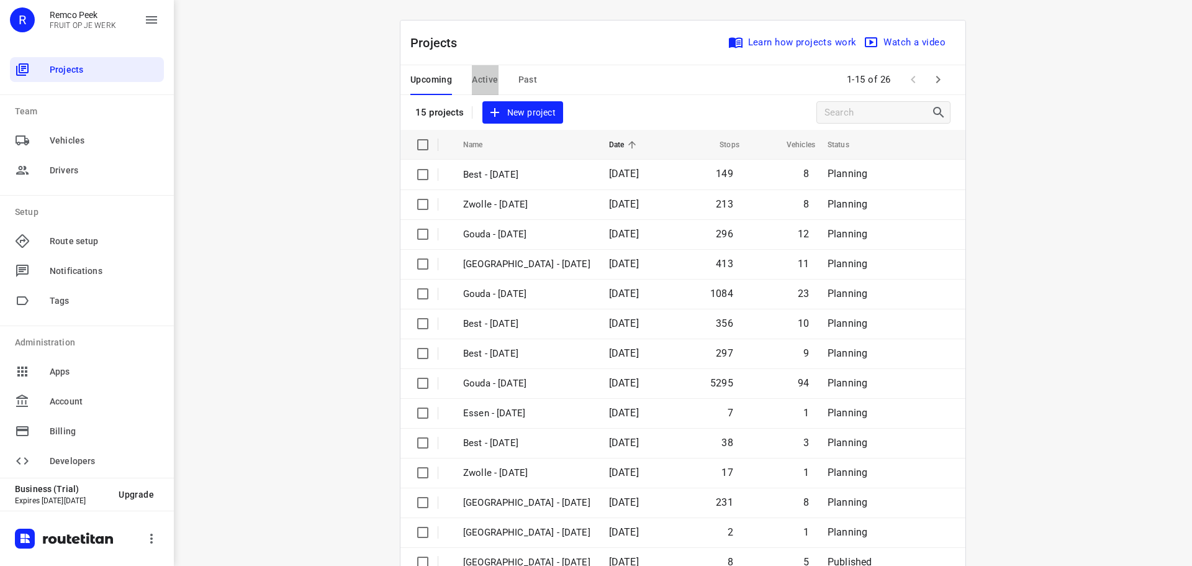
click at [484, 75] on span "Active" at bounding box center [485, 80] width 26 height 16
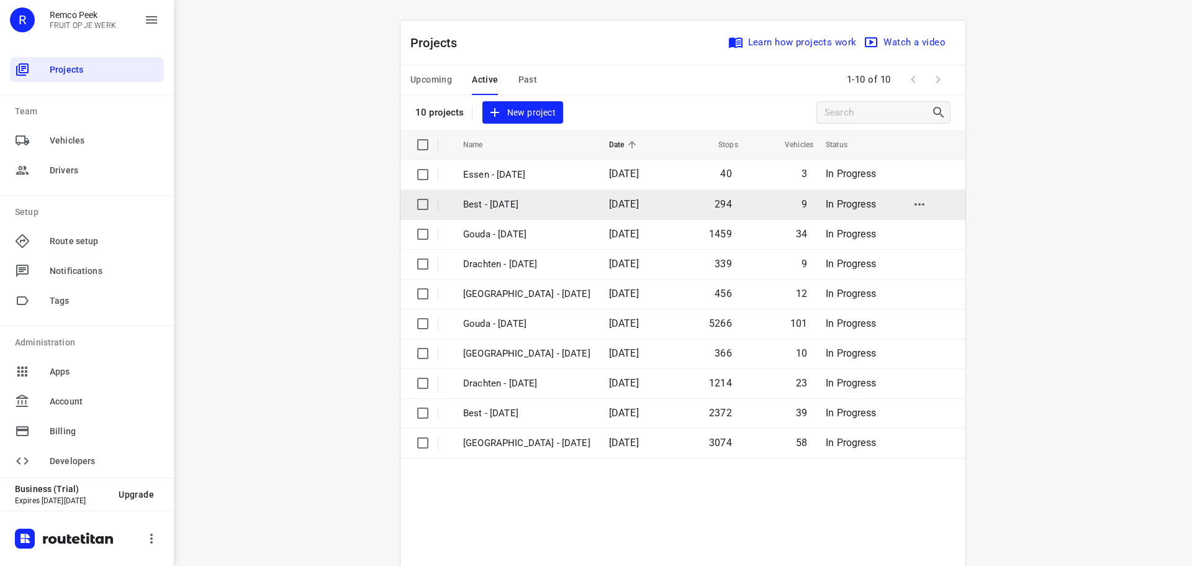
click at [499, 202] on p "Best - [DATE]" at bounding box center [526, 204] width 127 height 14
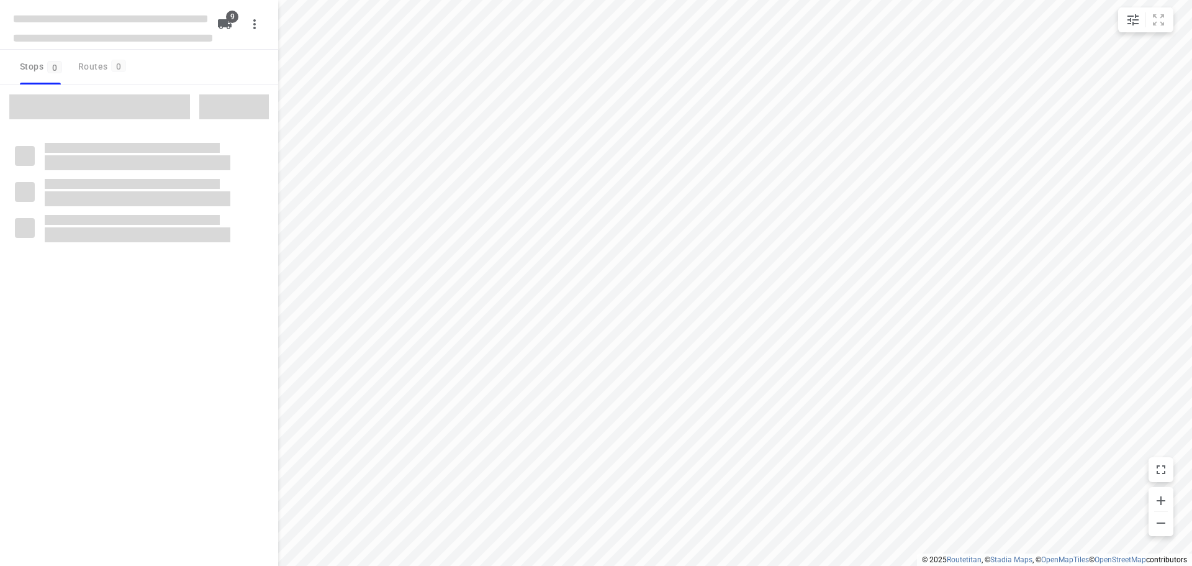
checkbox input "true"
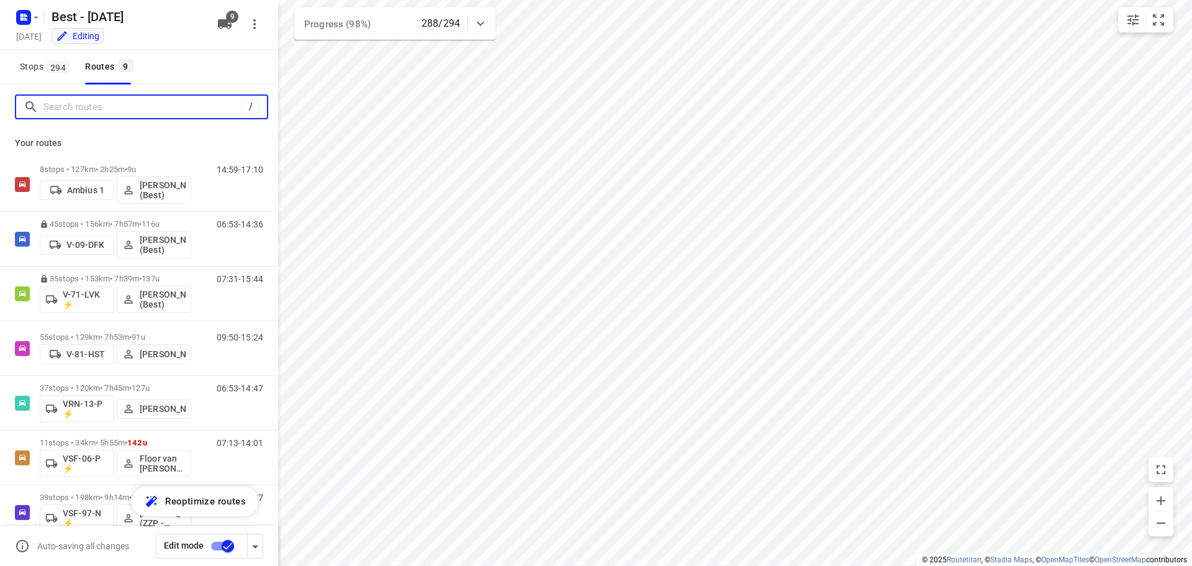
click at [58, 105] on input "Search routes" at bounding box center [142, 107] width 199 height 19
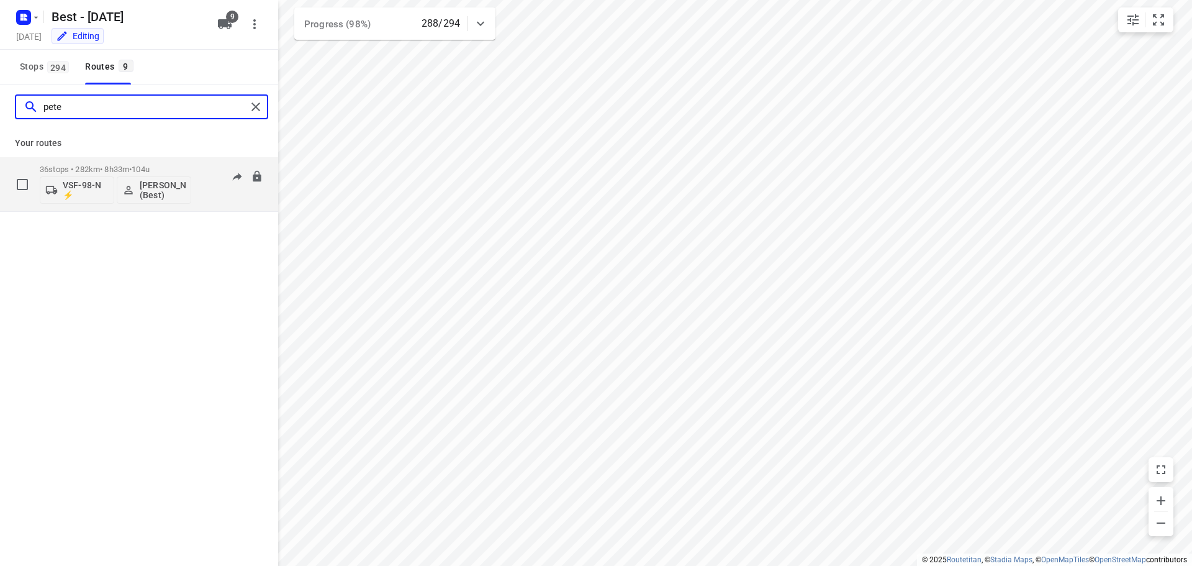
type input "pete"
click at [94, 168] on p "36 stops • 282km • 8h33m • 104u" at bounding box center [116, 169] width 152 height 9
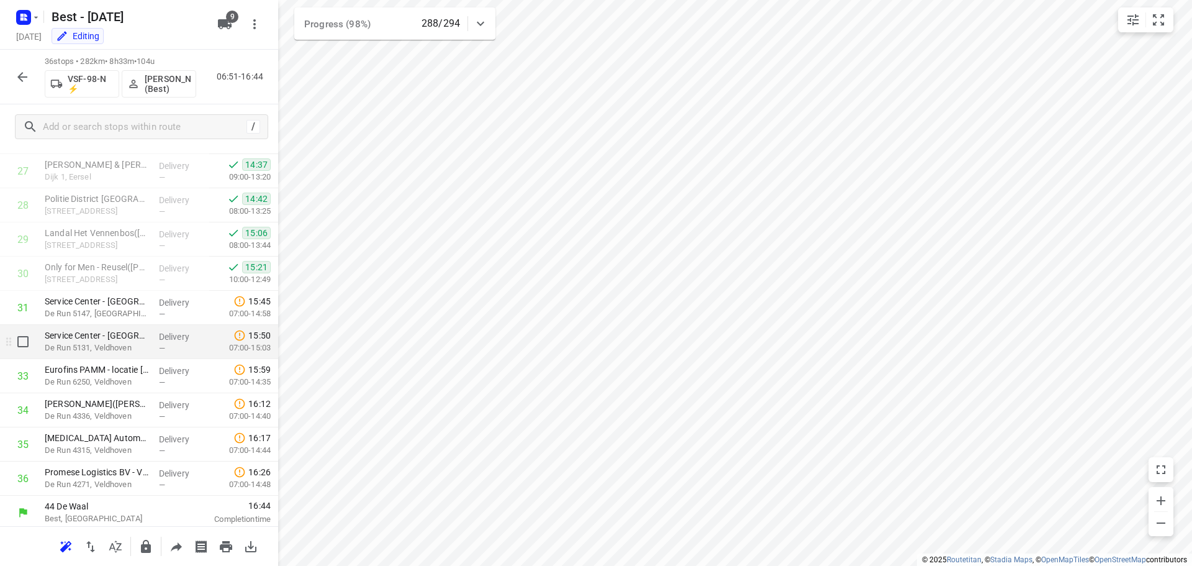
scroll to position [949, 0]
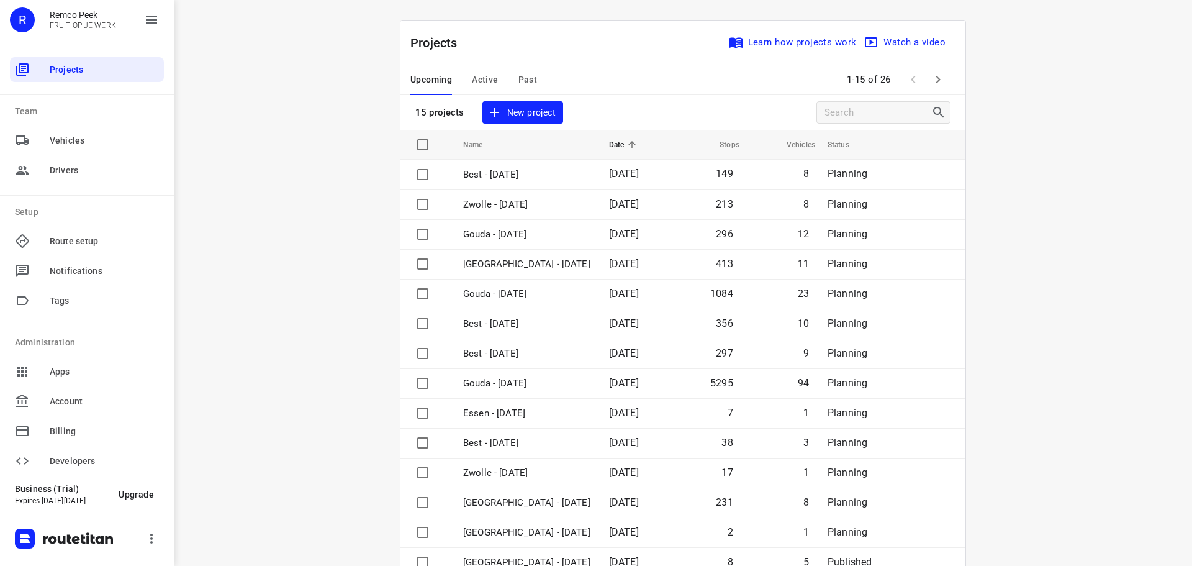
drag, startPoint x: 483, startPoint y: 84, endPoint x: 490, endPoint y: 2, distance: 82.3
click at [483, 83] on span "Active" at bounding box center [485, 80] width 26 height 16
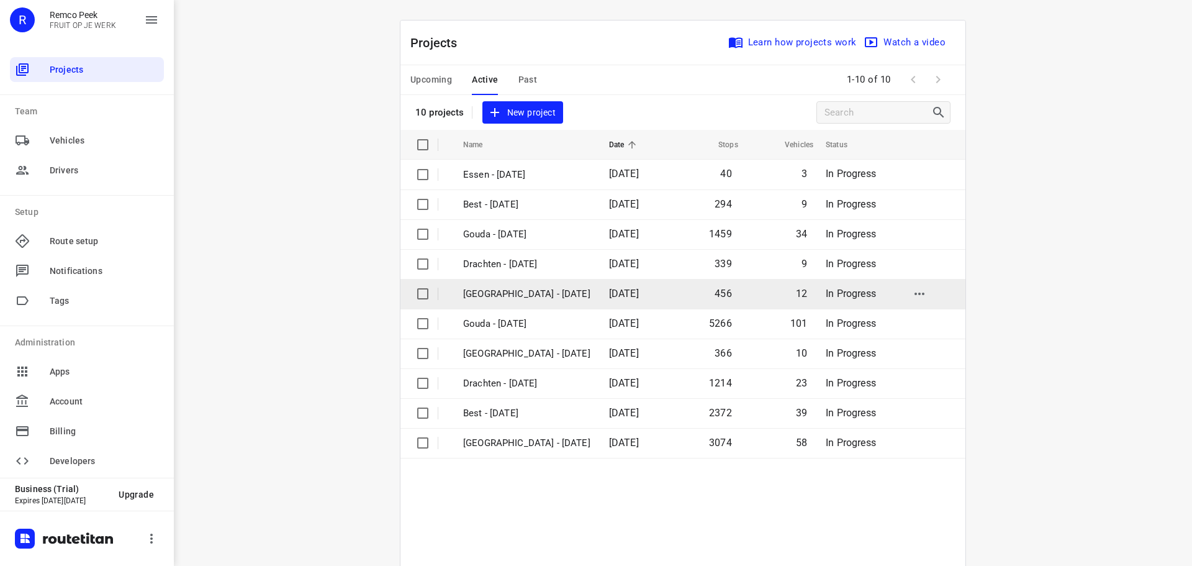
click at [514, 295] on p "[GEOGRAPHIC_DATA] - [DATE]" at bounding box center [526, 294] width 127 height 14
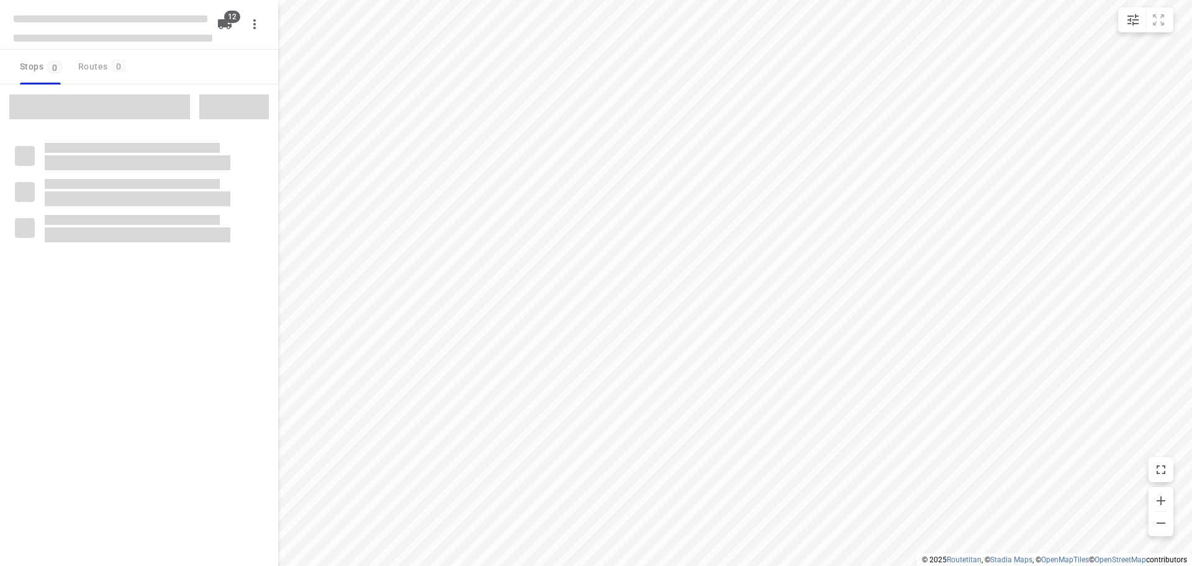
checkbox input "true"
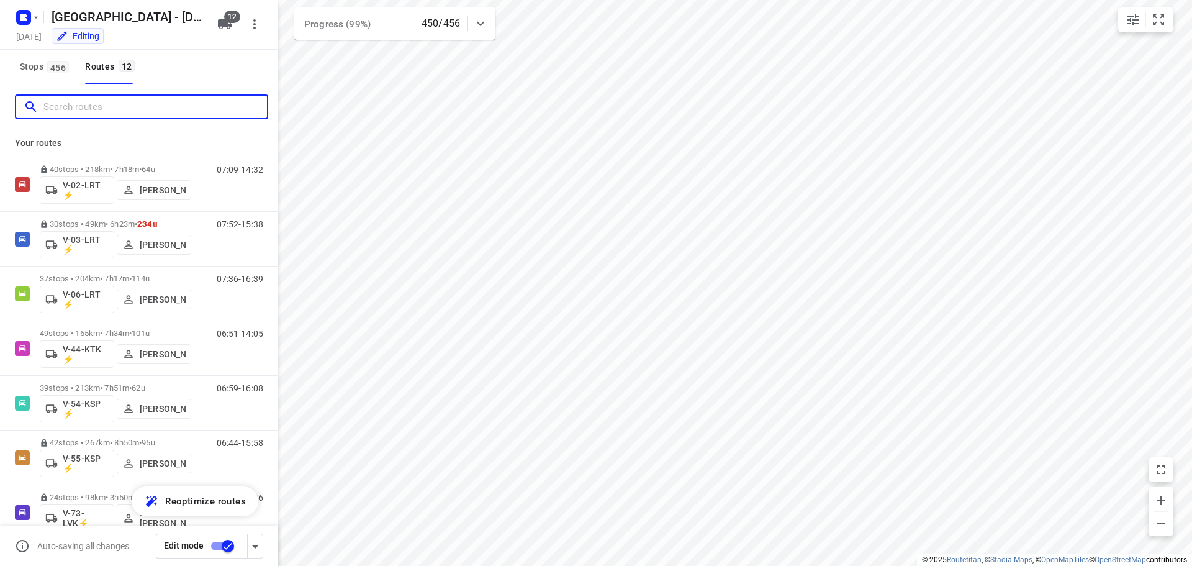
click at [112, 104] on input "Search routes" at bounding box center [155, 107] width 224 height 19
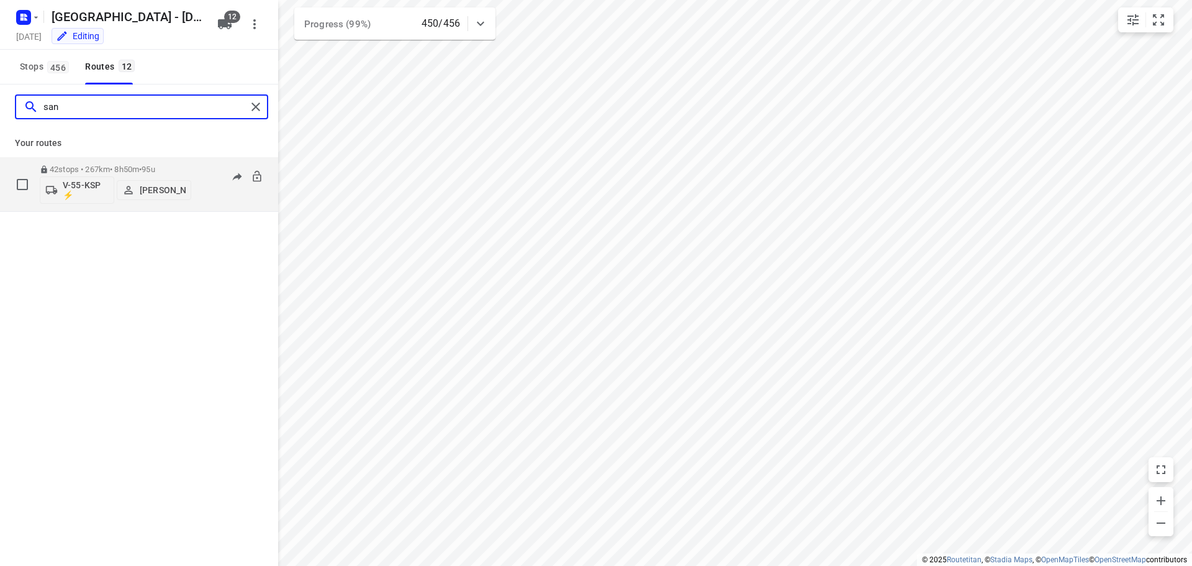
type input "san"
click at [124, 168] on p "42 stops • 267km • 8h50m • 95u" at bounding box center [116, 169] width 152 height 9
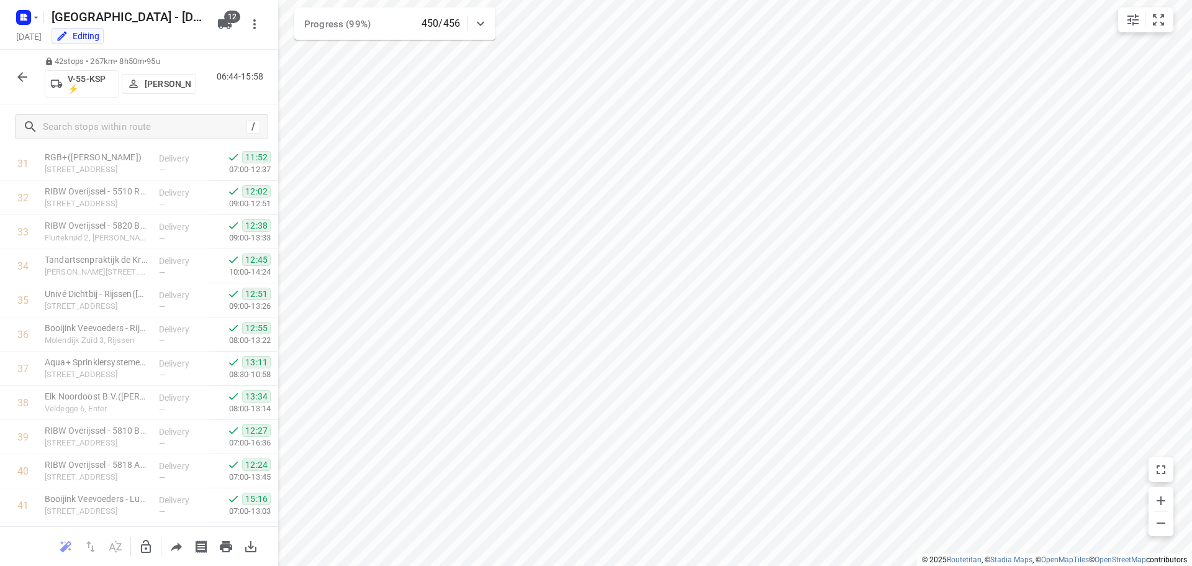
scroll to position [1154, 0]
click at [17, 75] on icon "button" at bounding box center [22, 77] width 15 height 15
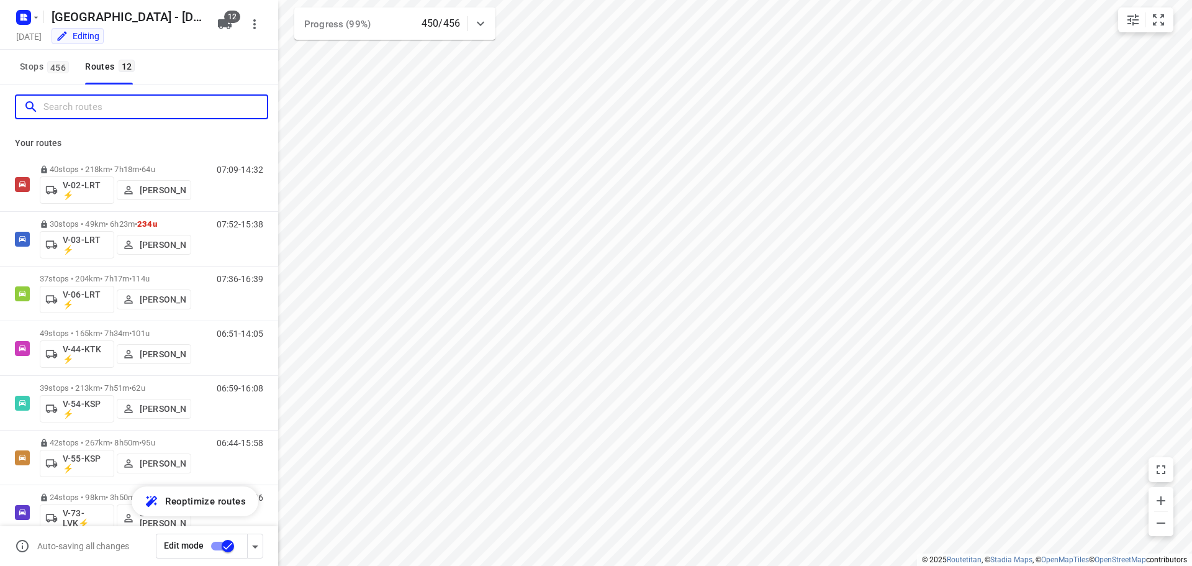
click at [103, 111] on input "Search routes" at bounding box center [155, 107] width 224 height 19
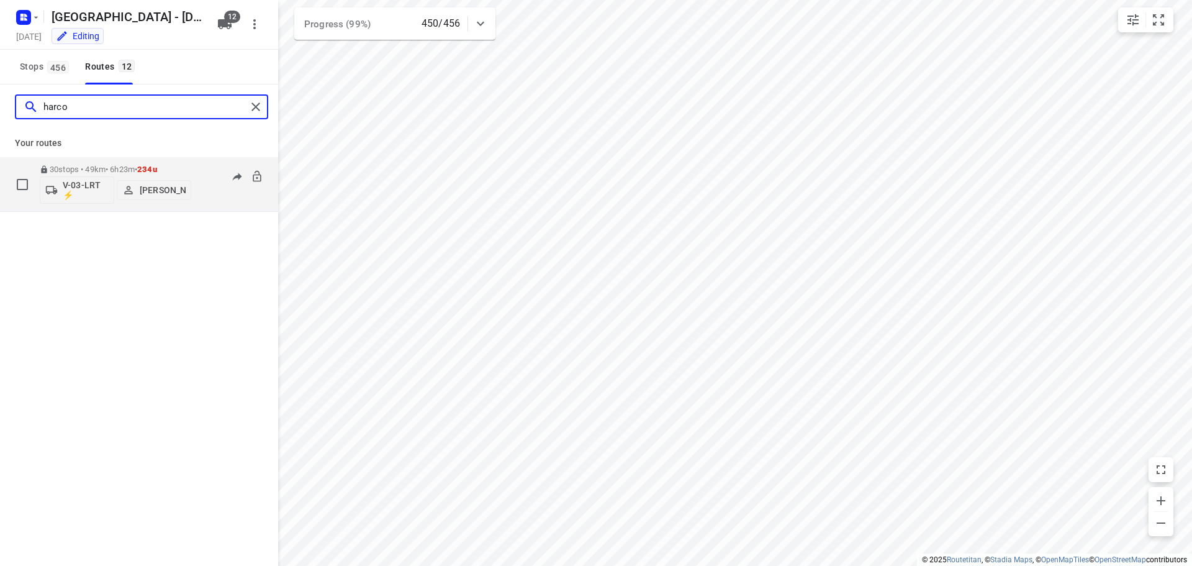
type input "harco"
click at [101, 166] on p "30 stops • 49km • 6h23m • 234u" at bounding box center [116, 169] width 152 height 9
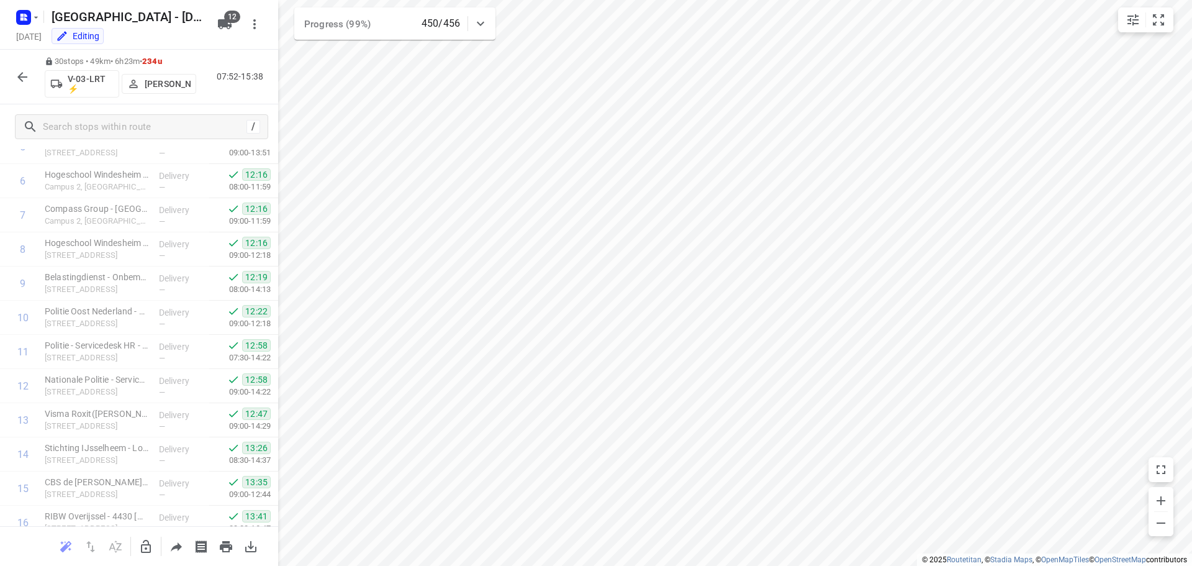
scroll to position [744, 0]
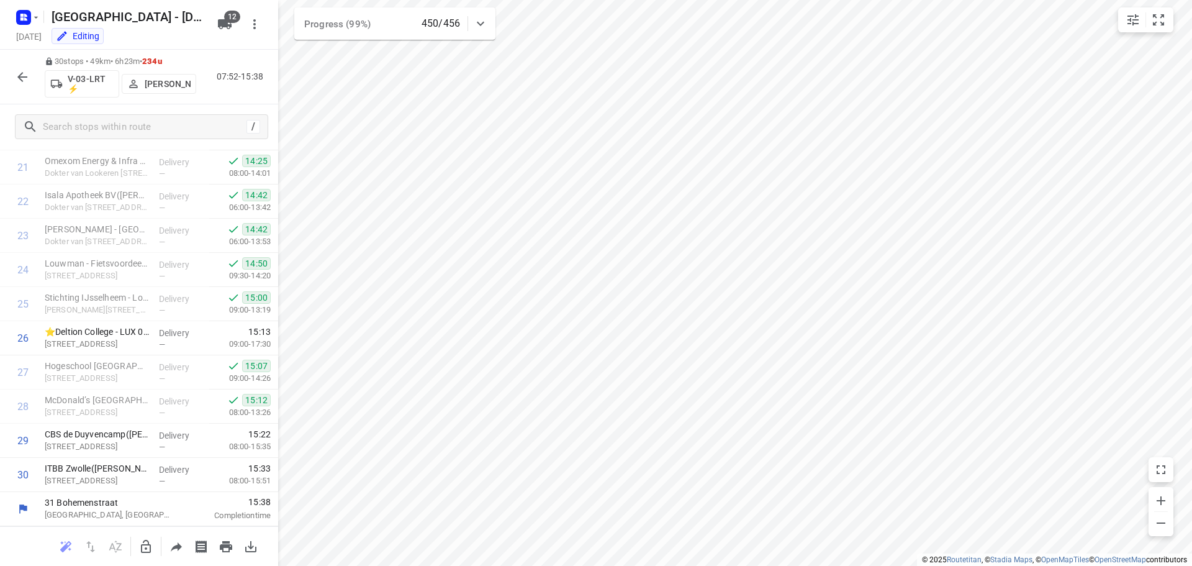
click at [20, 75] on icon "button" at bounding box center [22, 77] width 15 height 15
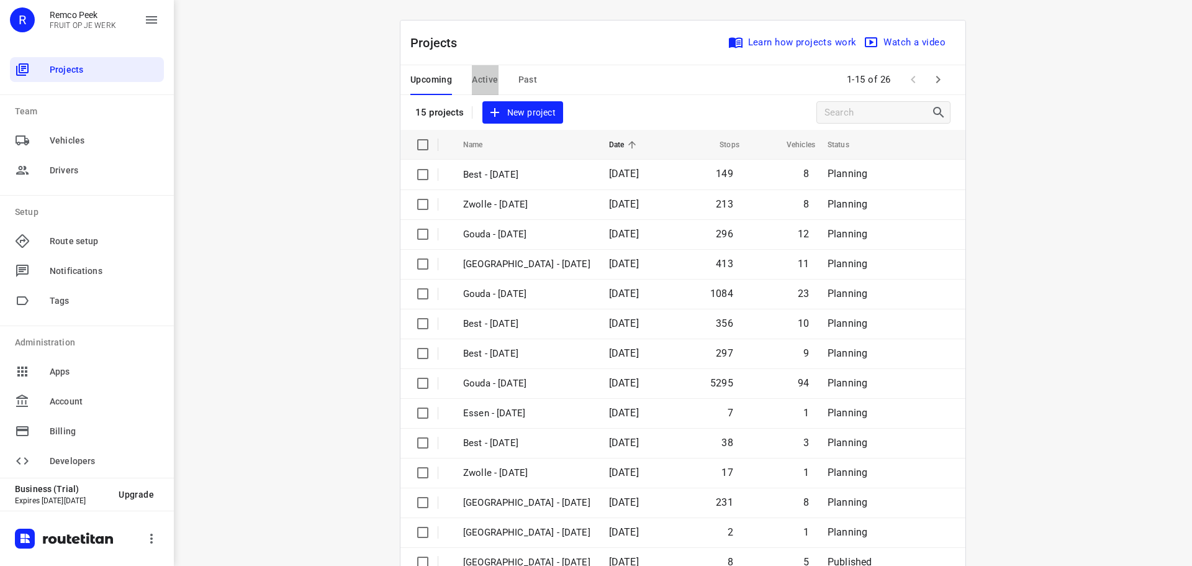
drag, startPoint x: 486, startPoint y: 79, endPoint x: 455, endPoint y: 4, distance: 81.9
click at [486, 75] on span "Active" at bounding box center [485, 80] width 26 height 16
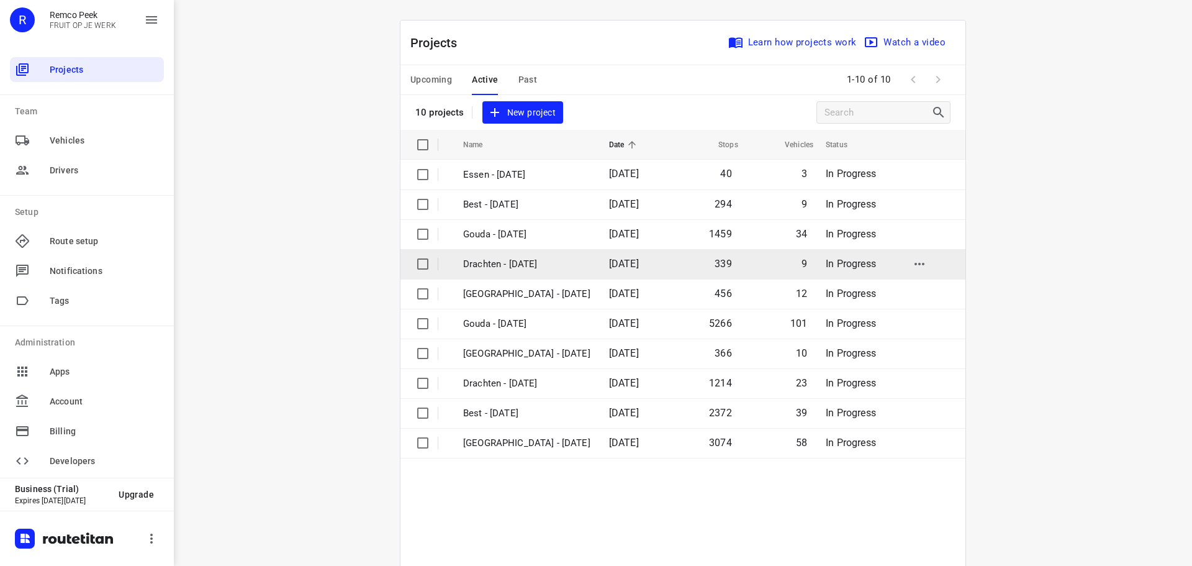
click at [512, 266] on p "Drachten - [DATE]" at bounding box center [526, 264] width 127 height 14
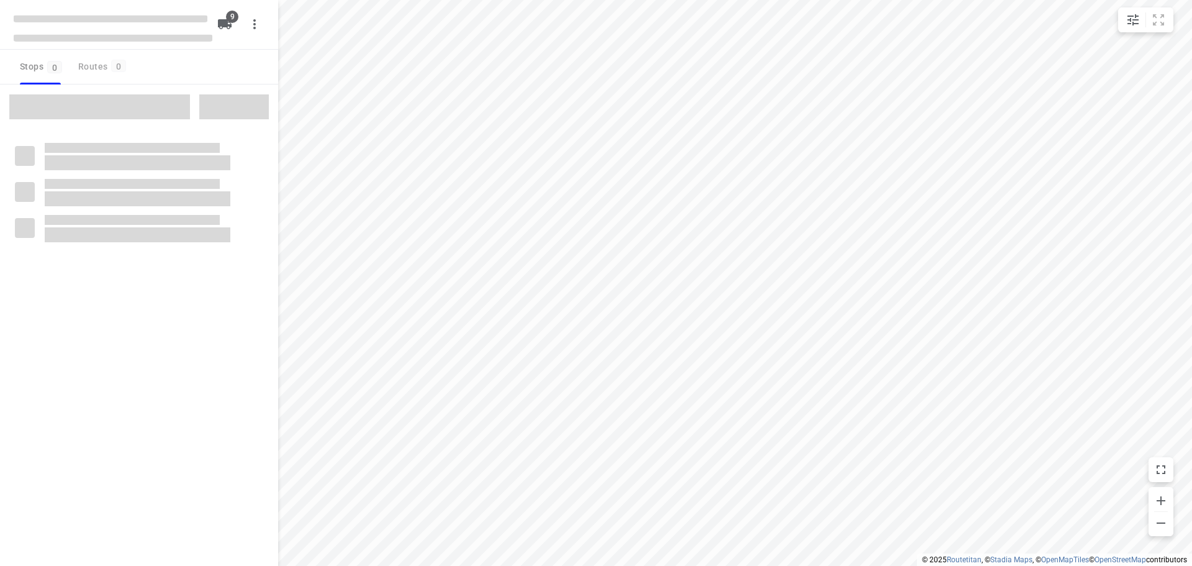
checkbox input "true"
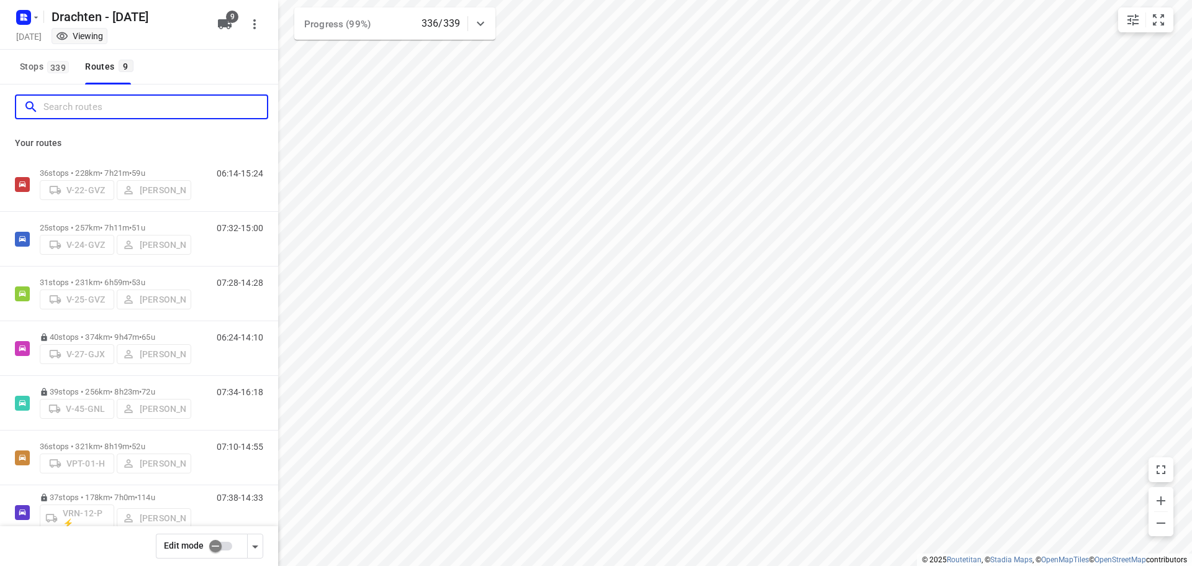
click at [119, 108] on input "Search routes" at bounding box center [155, 107] width 224 height 19
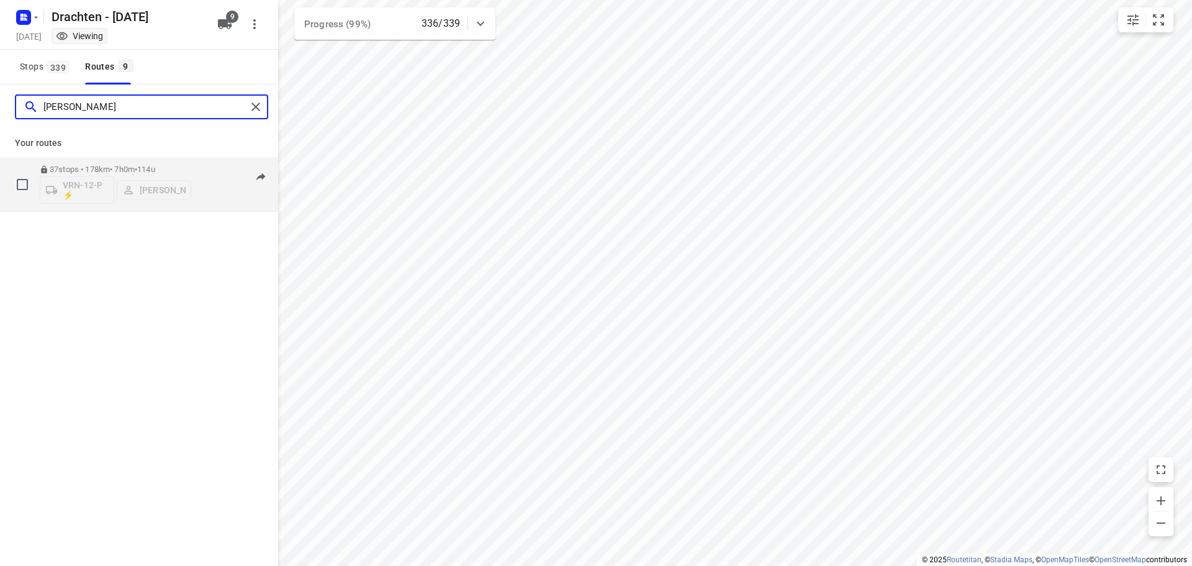
type input "[PERSON_NAME]"
click at [135, 167] on p "37 stops • 178km • 7h0m • 114u" at bounding box center [116, 169] width 152 height 9
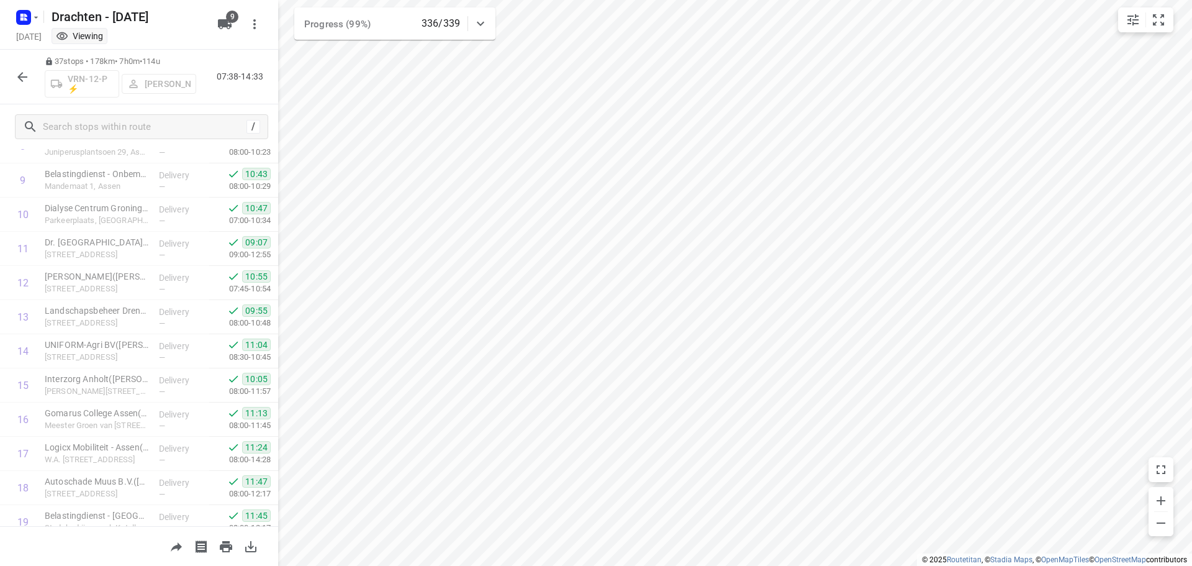
scroll to position [983, 0]
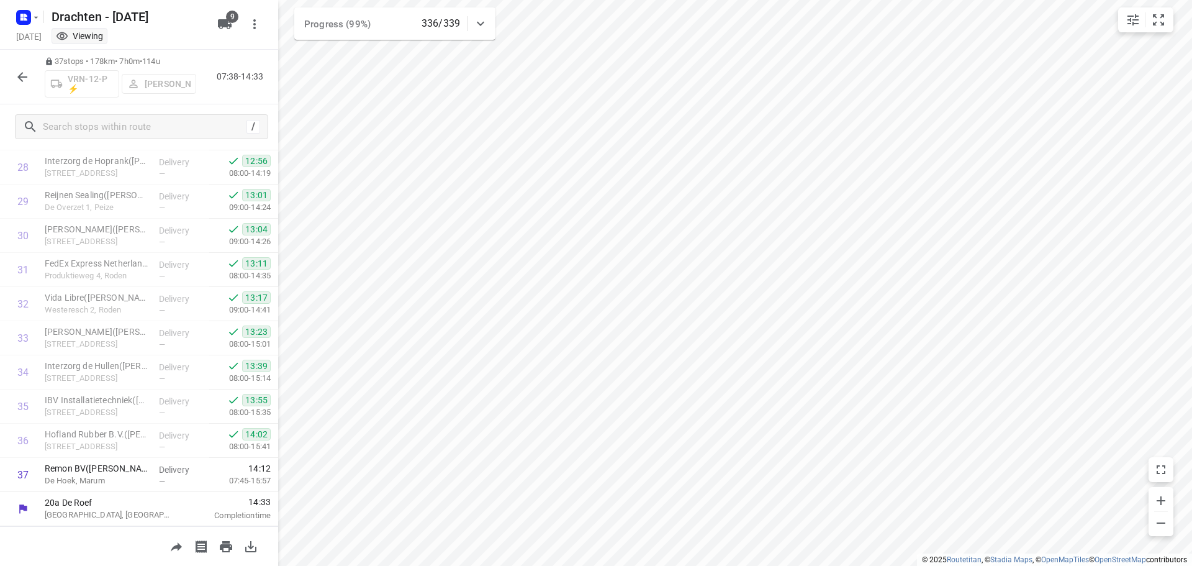
click at [11, 72] on button "button" at bounding box center [22, 77] width 25 height 25
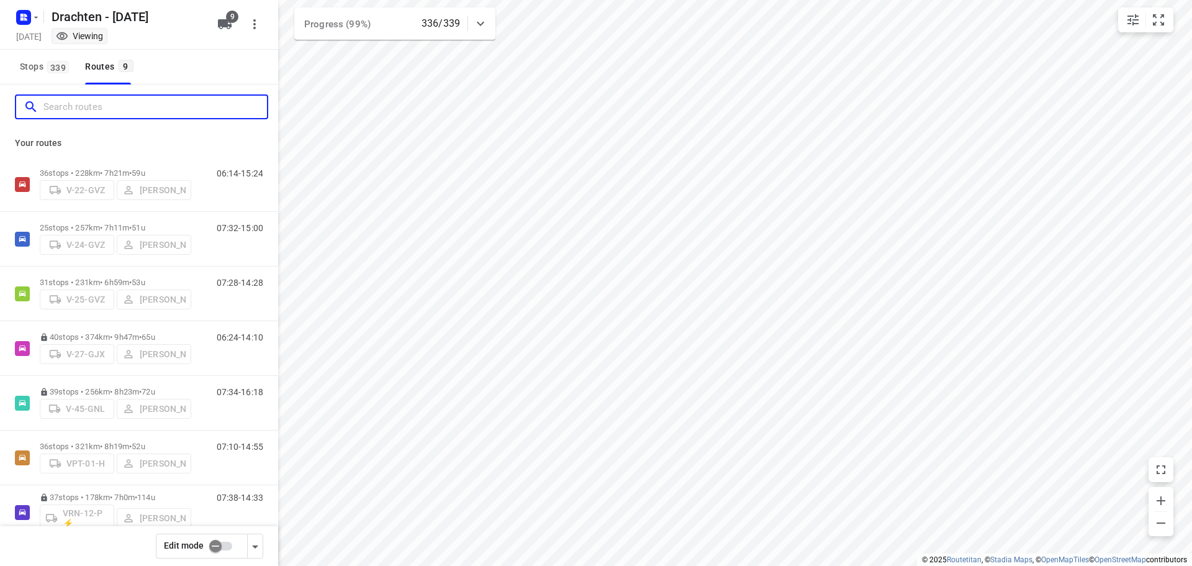
click at [109, 104] on input "Search routes" at bounding box center [155, 107] width 224 height 19
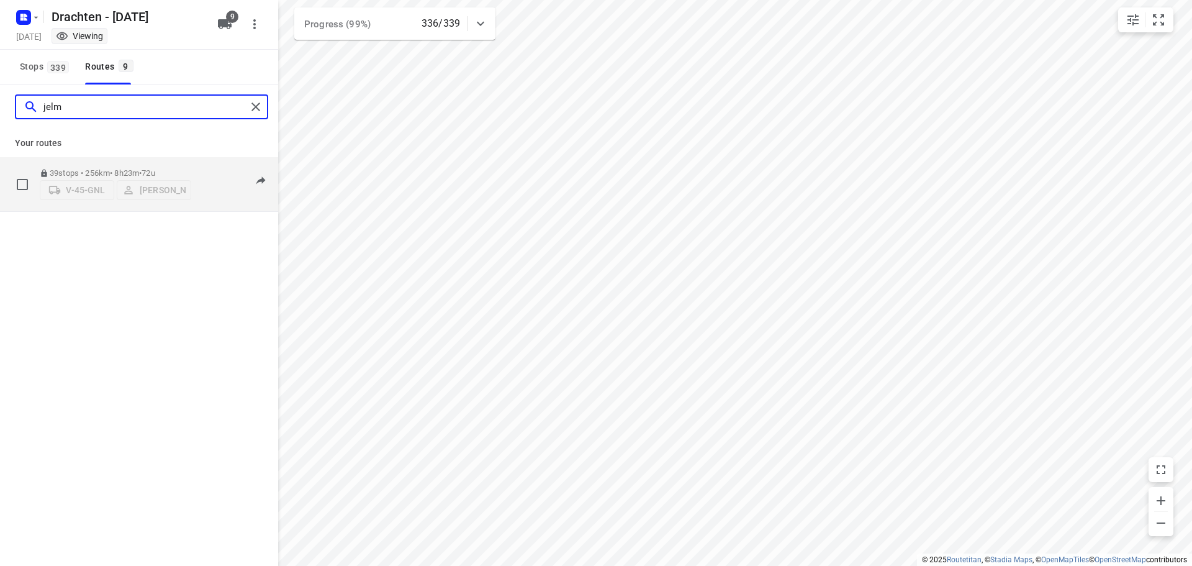
type input "jelm"
click at [100, 162] on div "39 stops • 256km • 8h23m • 72u V-45-[PERSON_NAME]" at bounding box center [116, 184] width 152 height 44
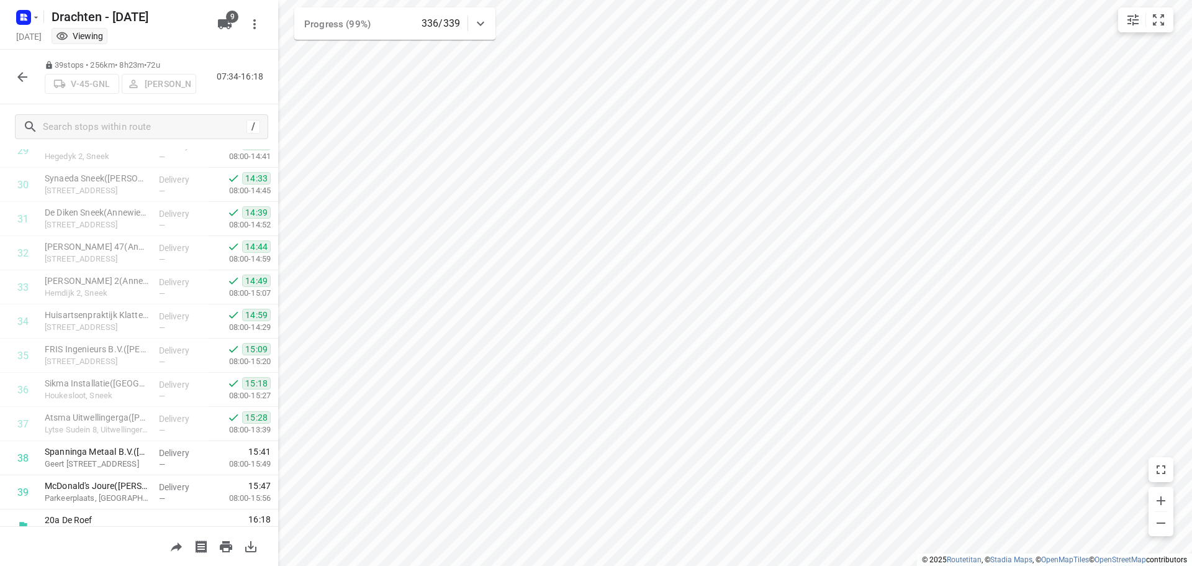
scroll to position [1051, 0]
